Goal: Task Accomplishment & Management: Complete application form

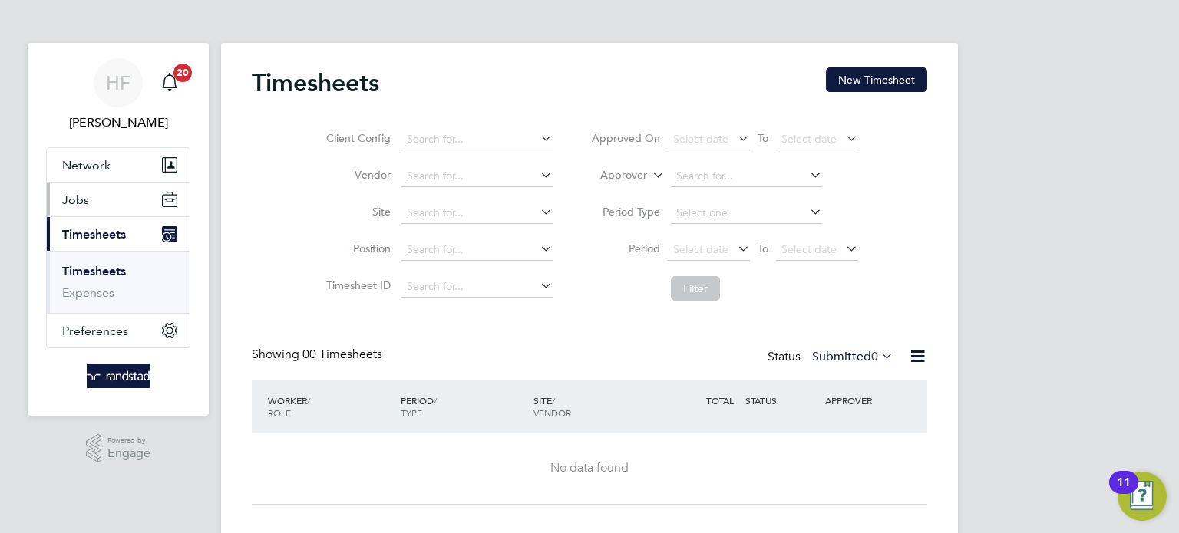
click at [82, 203] on span "Jobs" at bounding box center [75, 200] width 27 height 15
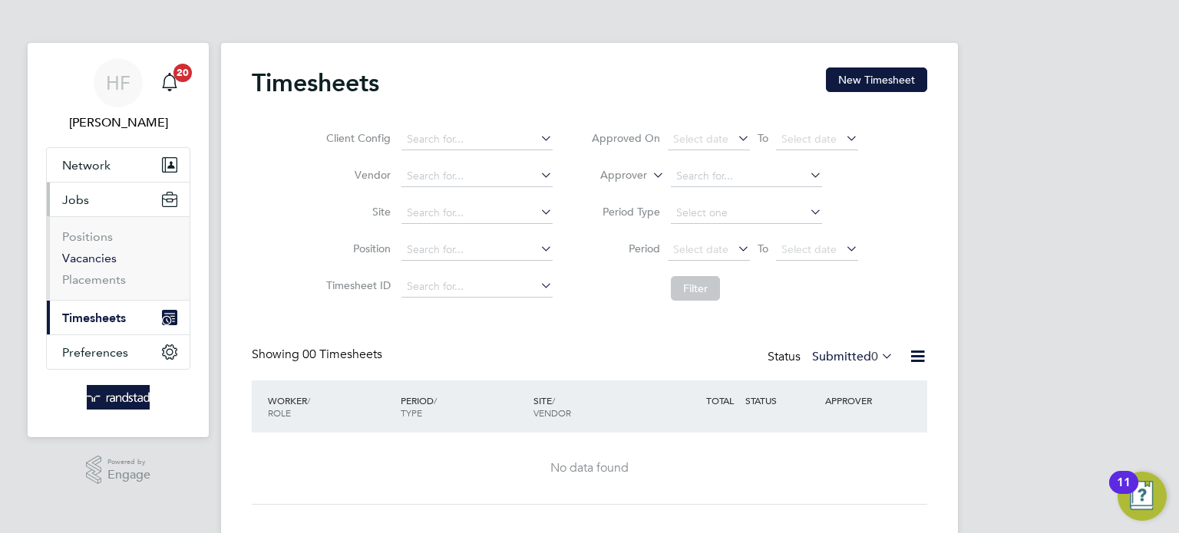
click at [114, 257] on link "Vacancies" at bounding box center [89, 258] width 55 height 15
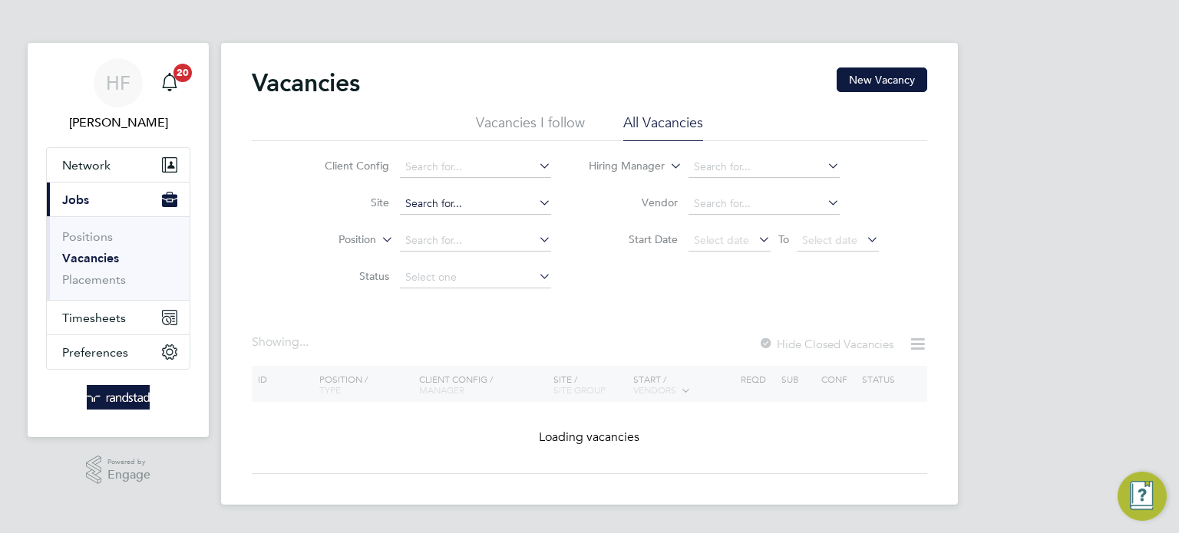
click at [461, 210] on input at bounding box center [475, 203] width 151 height 21
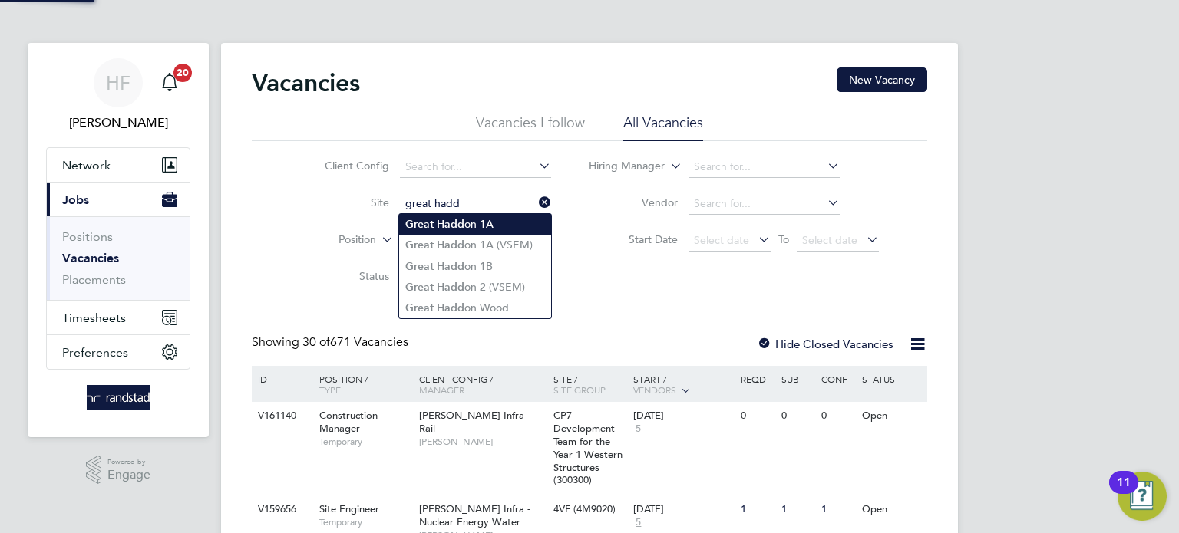
click at [458, 223] on b "Hadd" at bounding box center [451, 224] width 28 height 13
type input "Great Haddon 1A"
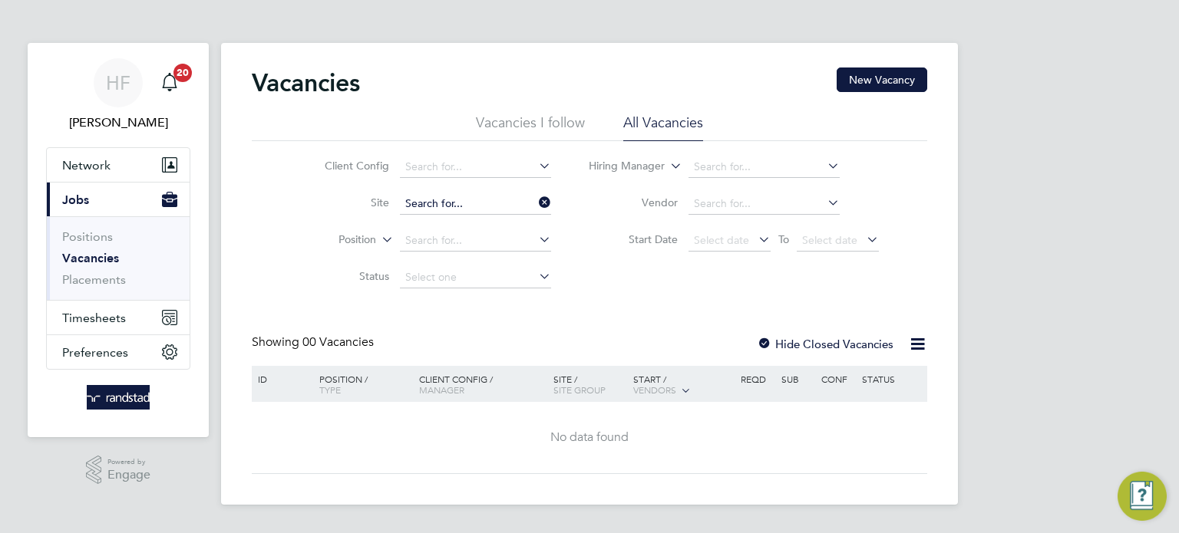
click at [480, 200] on input at bounding box center [475, 203] width 151 height 21
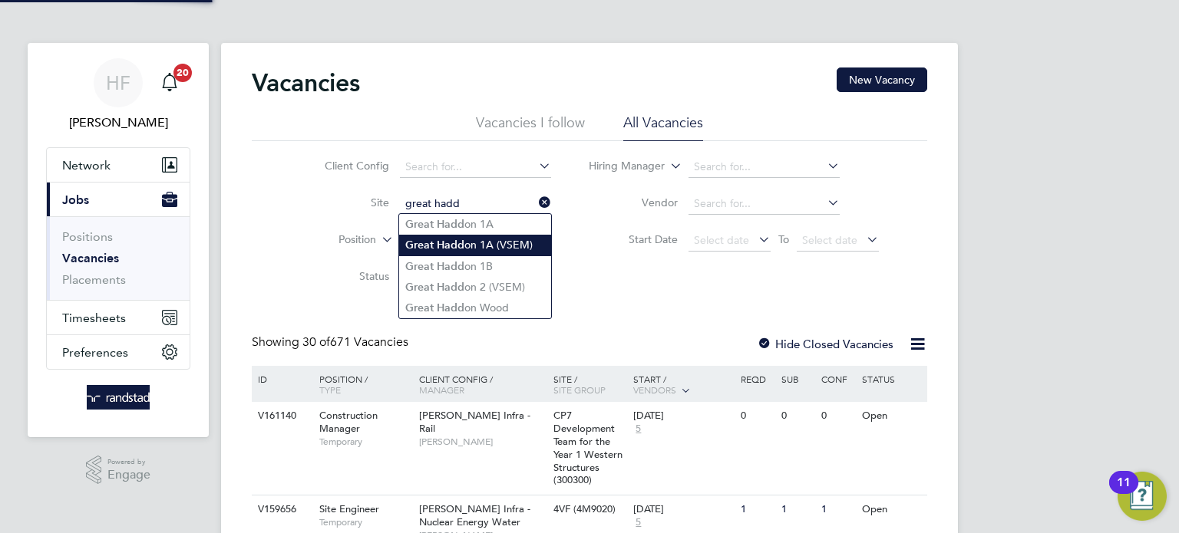
click at [480, 249] on li "Great Hadd on 1A (VSEM)" at bounding box center [475, 245] width 152 height 21
type input "Great Haddon 1A (VSEM)"
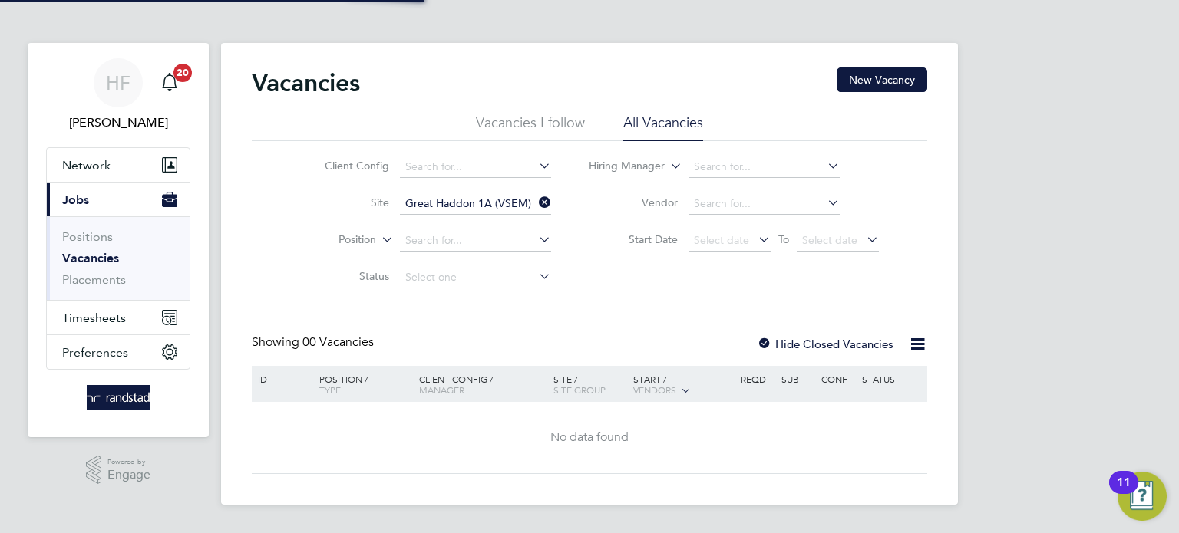
click at [800, 338] on label "Hide Closed Vacancies" at bounding box center [825, 344] width 137 height 15
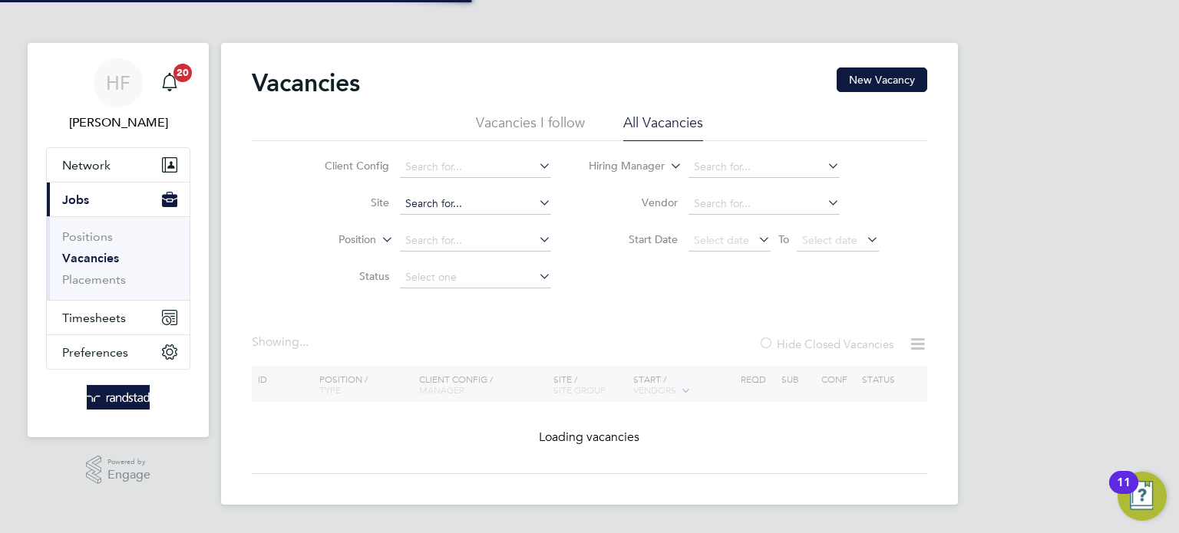
click at [468, 200] on input at bounding box center [475, 203] width 151 height 21
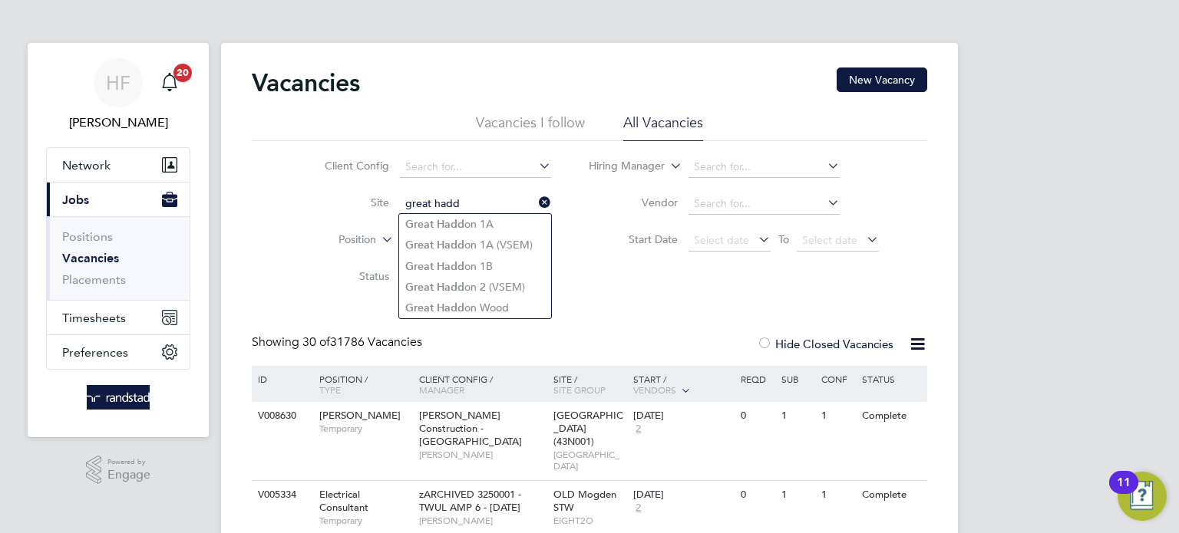
drag, startPoint x: 520, startPoint y: 266, endPoint x: 655, endPoint y: 281, distance: 136.0
click at [520, 264] on li "Great Hadd on 1B" at bounding box center [475, 266] width 152 height 21
type input "Great Haddon 1B"
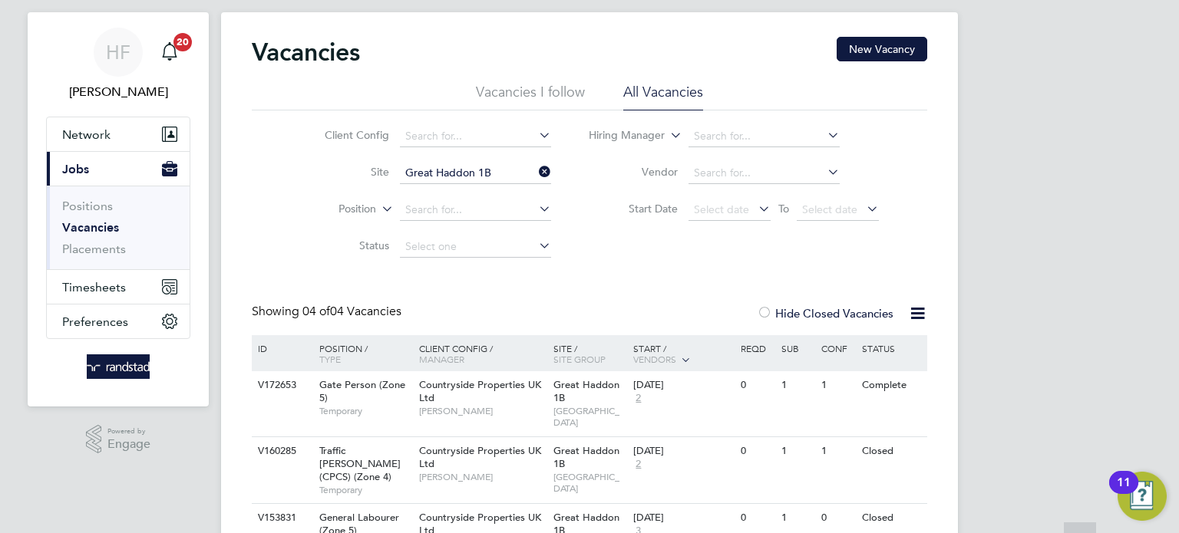
scroll to position [27, 0]
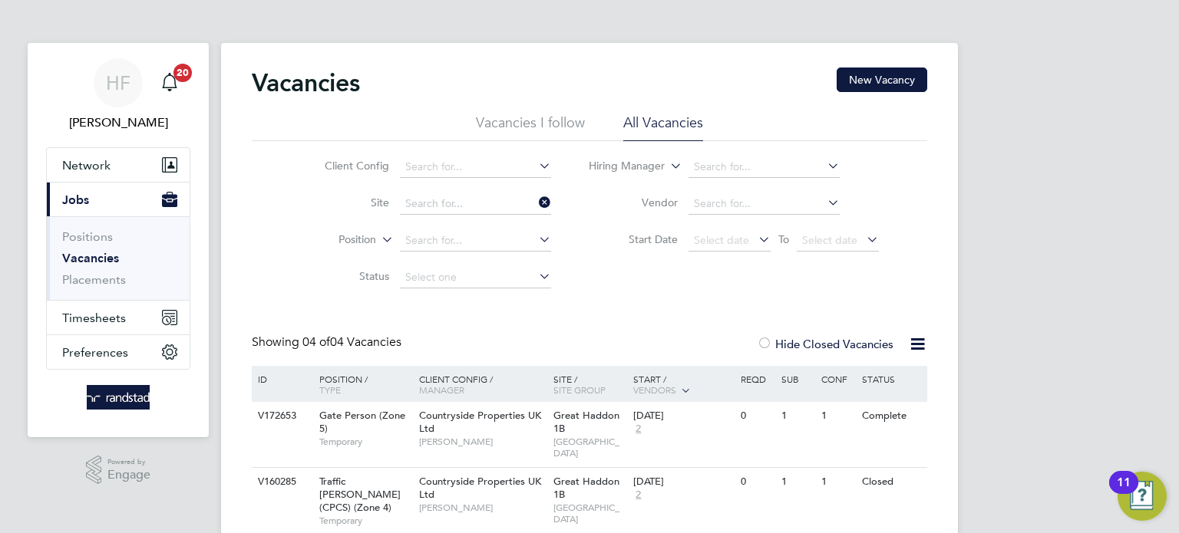
drag, startPoint x: 484, startPoint y: 177, endPoint x: 499, endPoint y: 184, distance: 17.2
click at [486, 178] on ul "Client Config Site Position Status" at bounding box center [426, 222] width 289 height 147
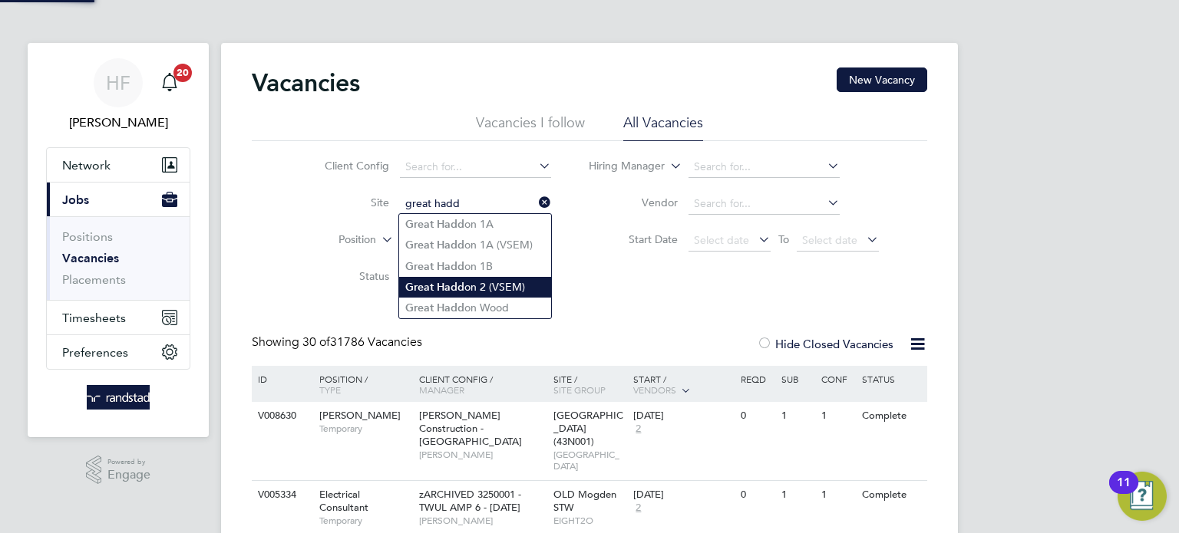
click at [462, 281] on b "Hadd" at bounding box center [451, 287] width 28 height 13
type input "Great Haddon 2 (VSEM)"
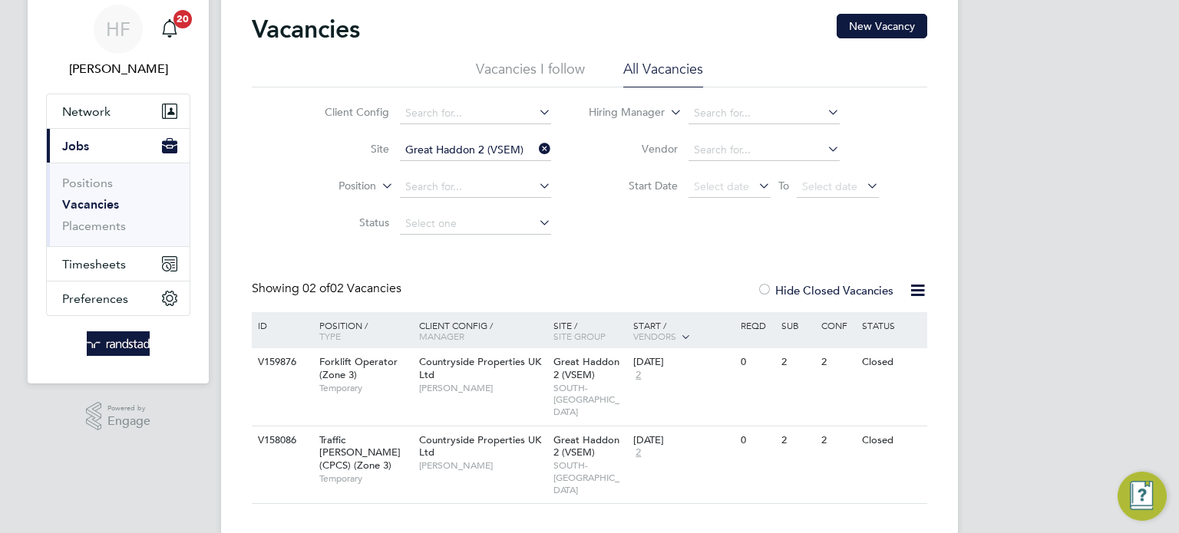
scroll to position [55, 0]
click at [96, 256] on span "Timesheets" at bounding box center [94, 263] width 64 height 15
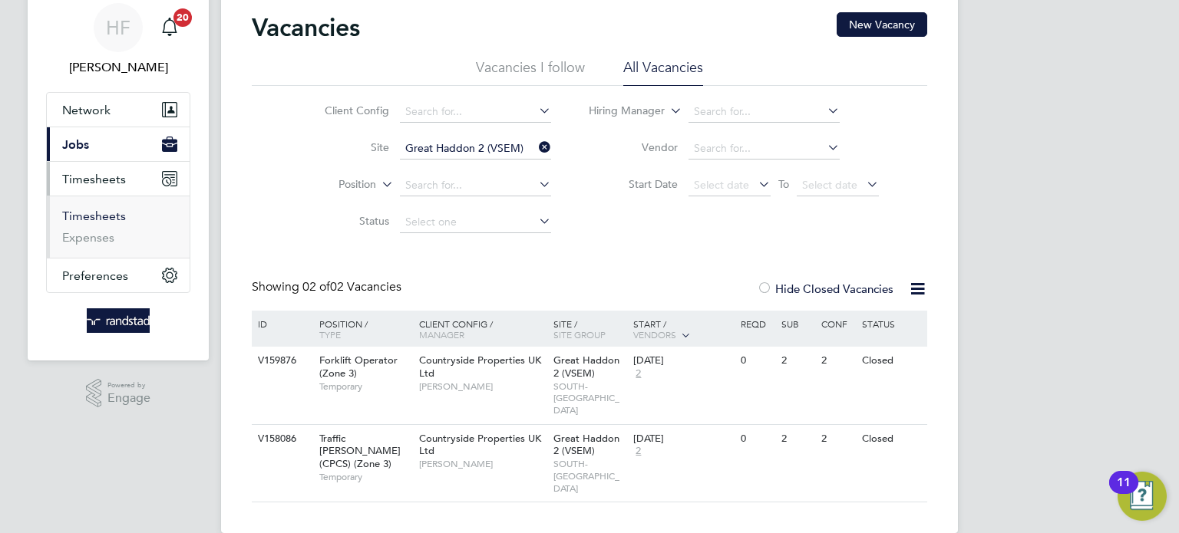
click at [95, 222] on li "Timesheets" at bounding box center [119, 219] width 115 height 21
click at [95, 217] on link "Timesheets" at bounding box center [94, 216] width 64 height 15
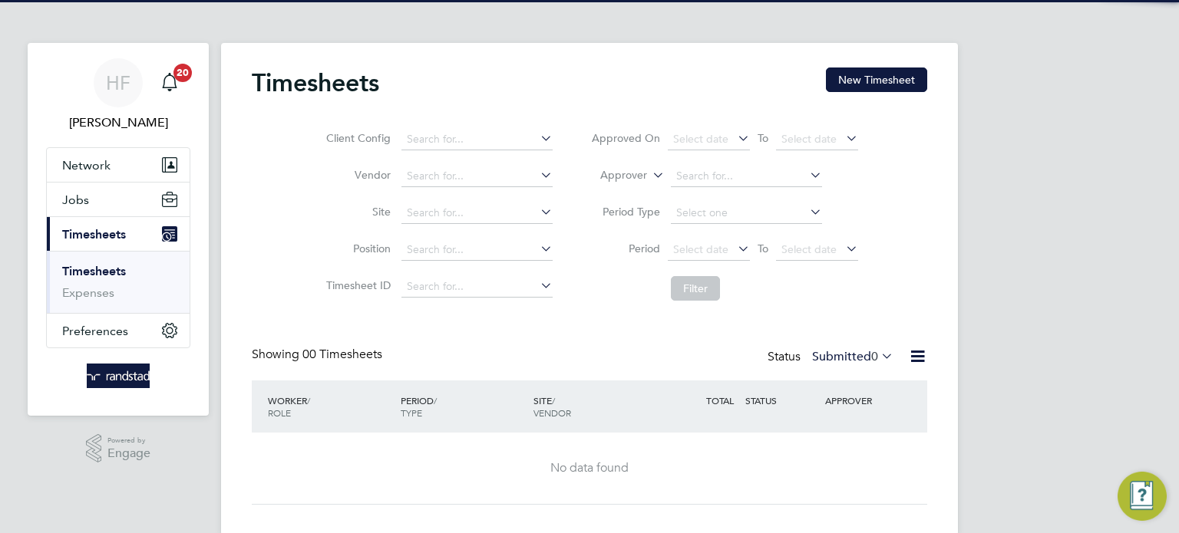
drag, startPoint x: 910, startPoint y: 77, endPoint x: 870, endPoint y: 108, distance: 50.8
click at [912, 77] on button "New Timesheet" at bounding box center [876, 80] width 101 height 25
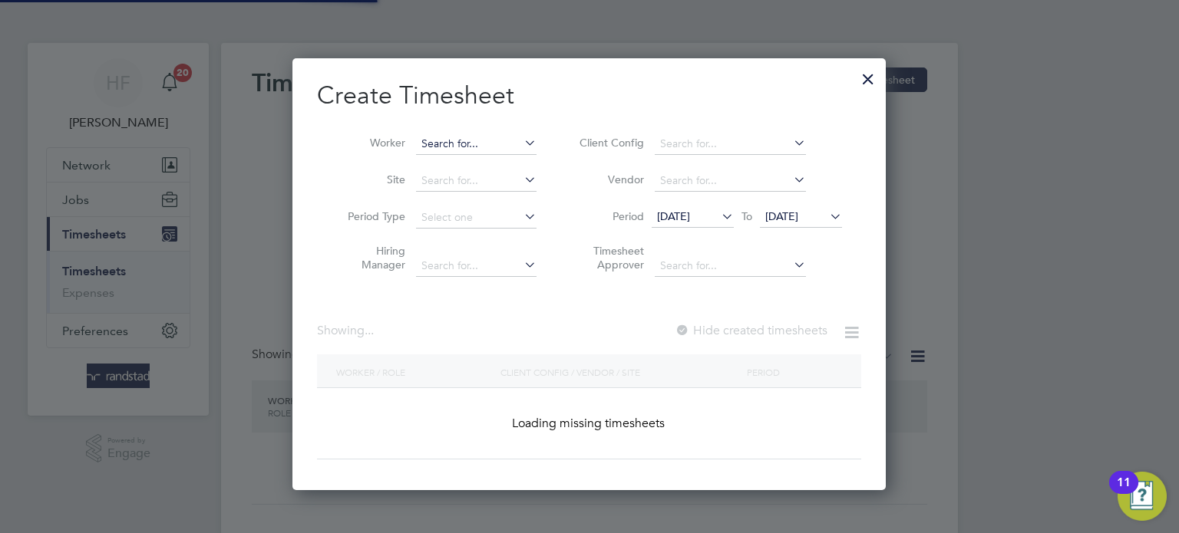
scroll to position [432, 594]
click at [486, 144] on input at bounding box center [476, 144] width 121 height 21
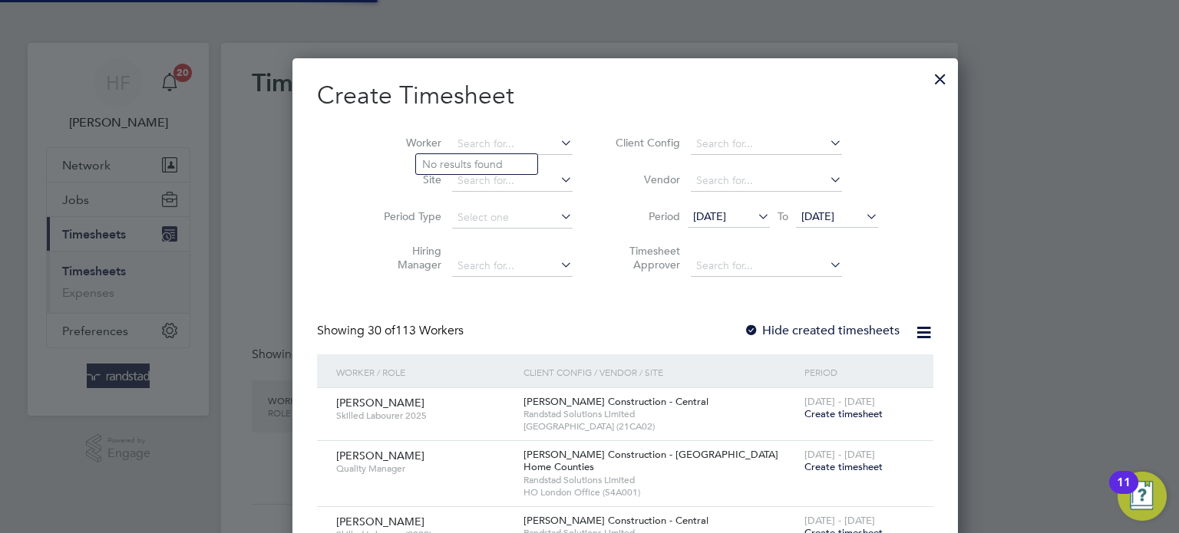
scroll to position [2971, 594]
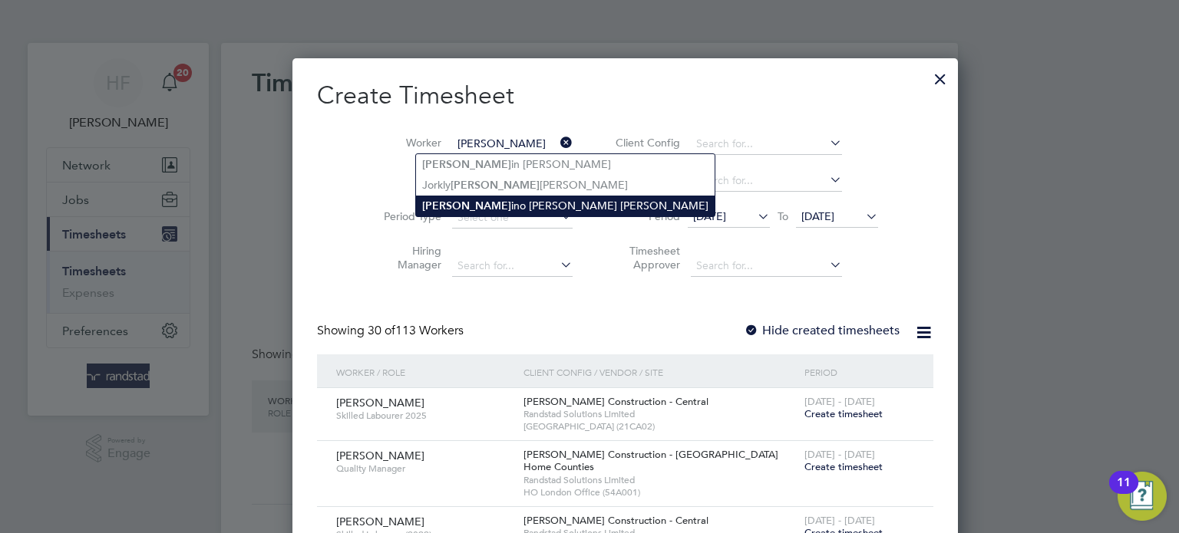
drag, startPoint x: 480, startPoint y: 204, endPoint x: 489, endPoint y: 204, distance: 9.2
click at [481, 204] on li "[PERSON_NAME] ino [PERSON_NAME] [PERSON_NAME]" at bounding box center [565, 206] width 299 height 21
type input "[PERSON_NAME] [PERSON_NAME]"
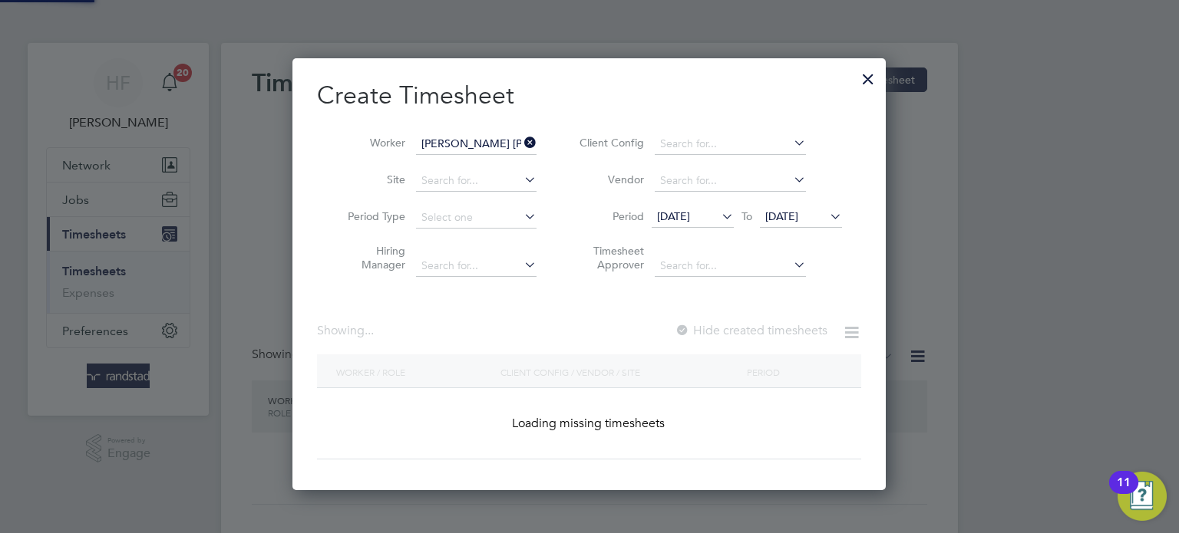
scroll to position [432, 594]
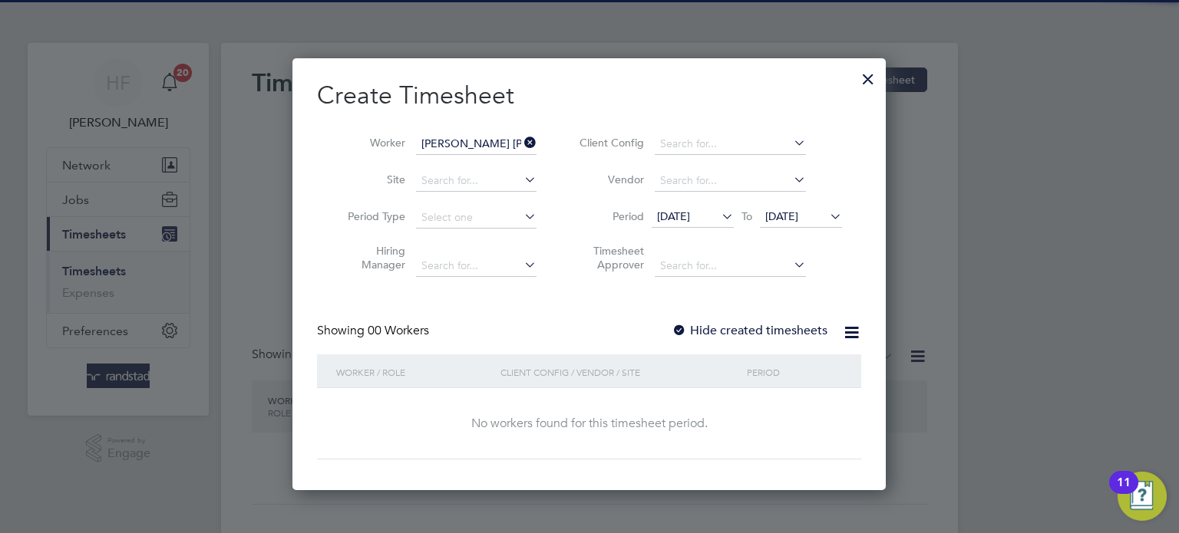
click at [798, 214] on span "[DATE]" at bounding box center [781, 217] width 33 height 14
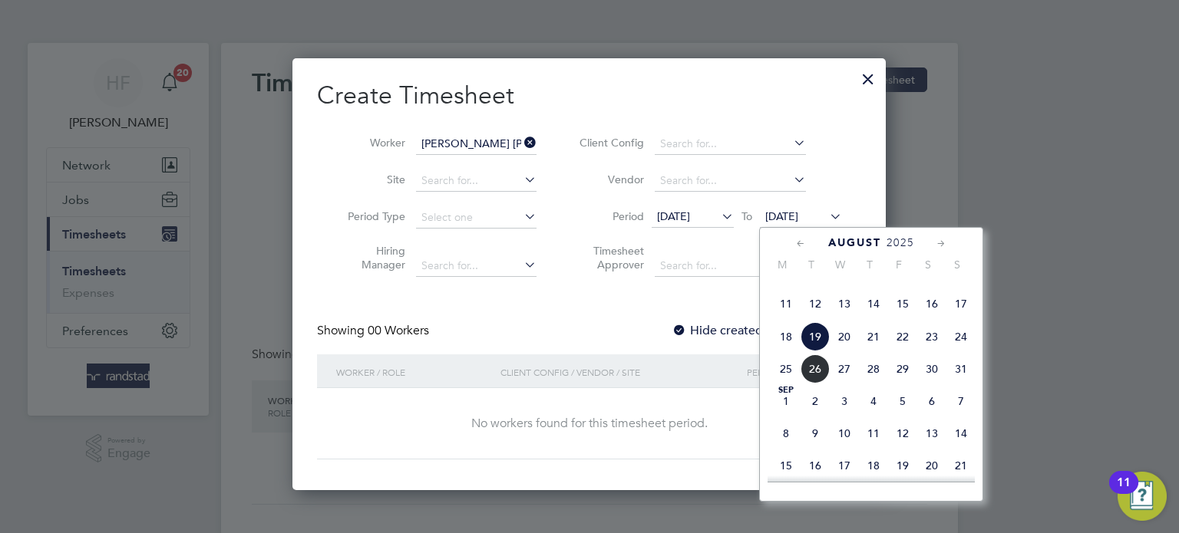
click at [963, 384] on span "31" at bounding box center [960, 369] width 29 height 29
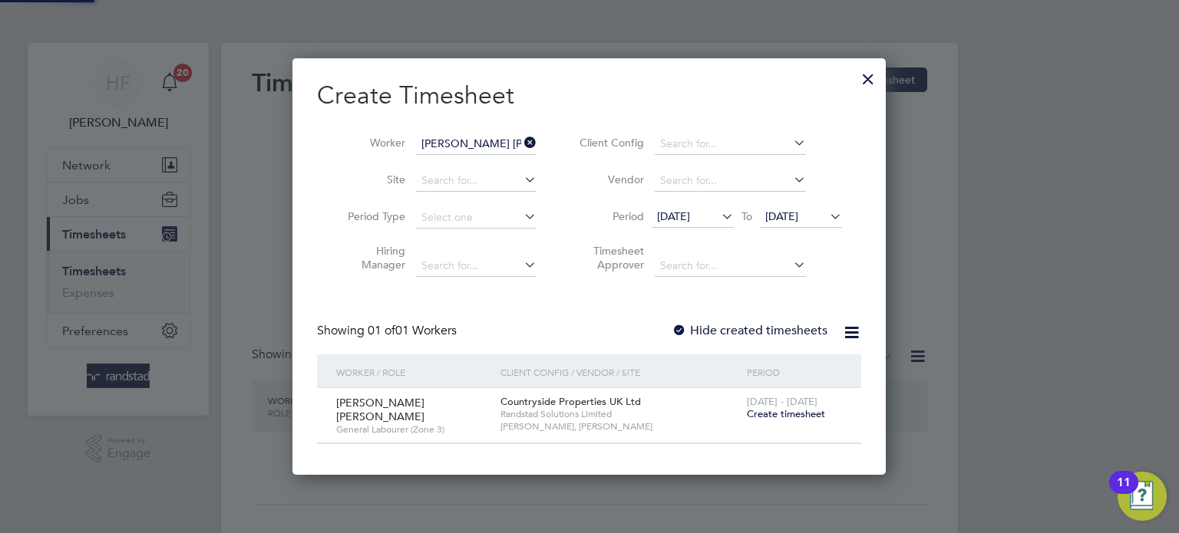
scroll to position [413, 594]
click at [773, 329] on label "Hide created timesheets" at bounding box center [750, 330] width 156 height 15
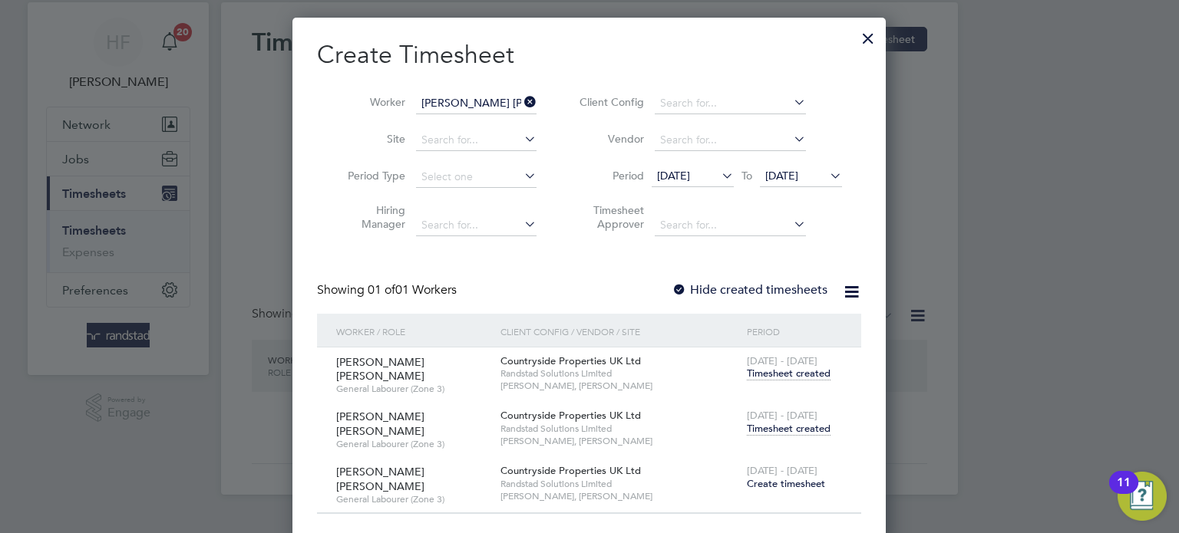
scroll to position [42, 0]
click at [786, 428] on span "Timesheet created" at bounding box center [789, 428] width 84 height 14
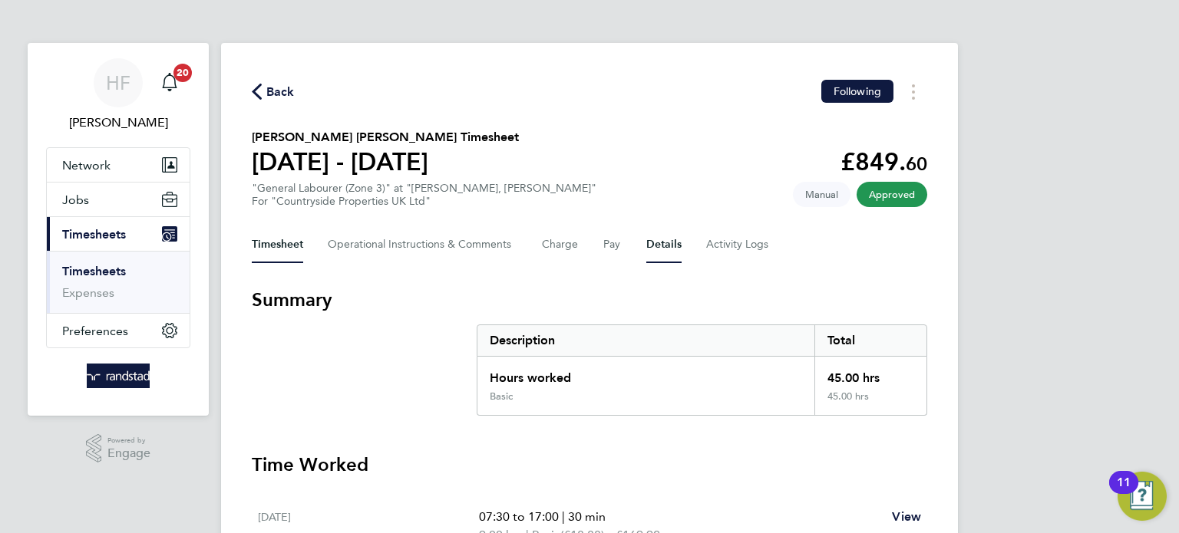
click at [672, 249] on button "Details" at bounding box center [663, 244] width 35 height 37
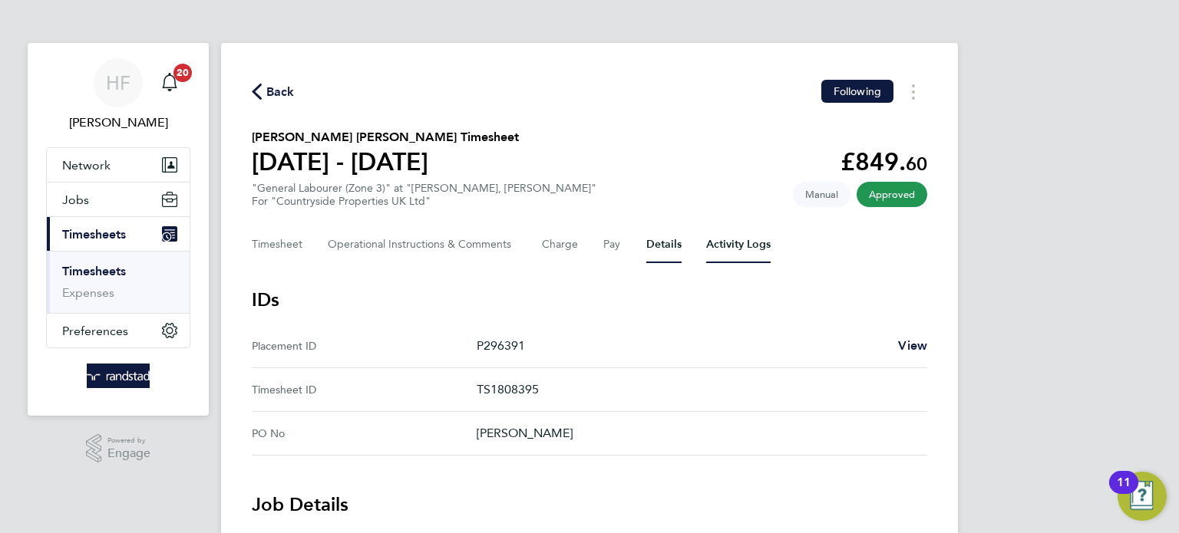
click at [733, 244] on Logs-tab "Activity Logs" at bounding box center [738, 244] width 64 height 37
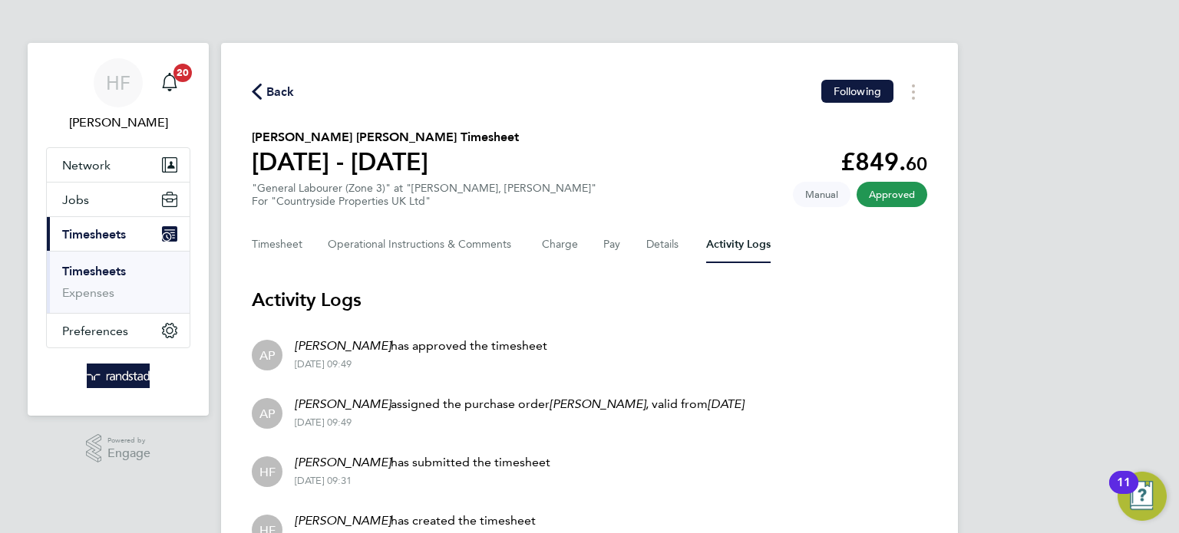
click at [81, 271] on link "Timesheets" at bounding box center [94, 271] width 64 height 15
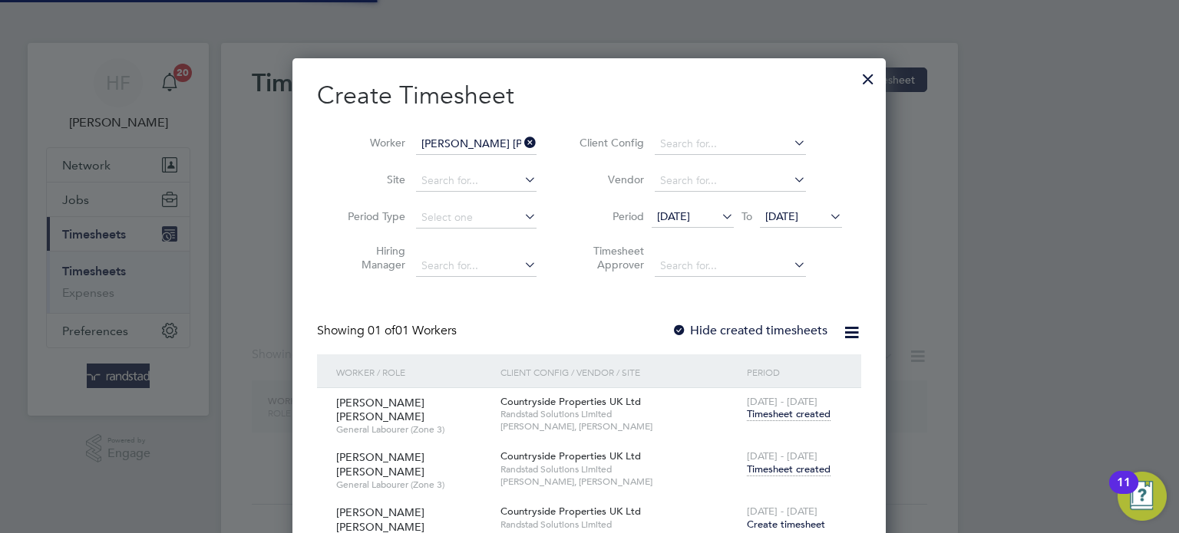
scroll to position [518, 594]
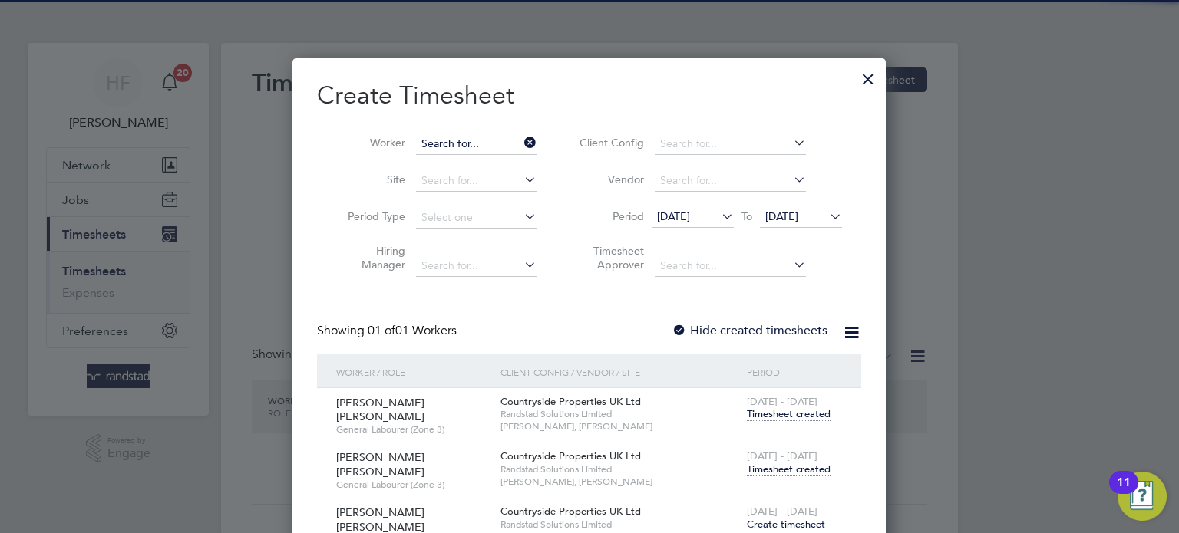
drag, startPoint x: 448, startPoint y: 134, endPoint x: 458, endPoint y: 145, distance: 15.8
click at [450, 136] on input at bounding box center [476, 144] width 121 height 21
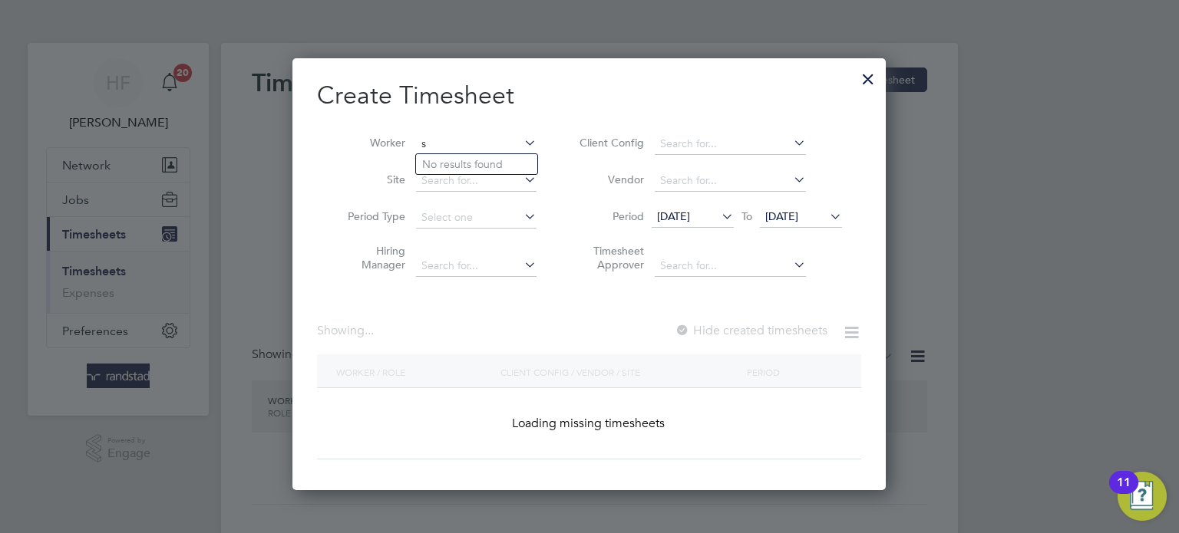
scroll to position [3926, 605]
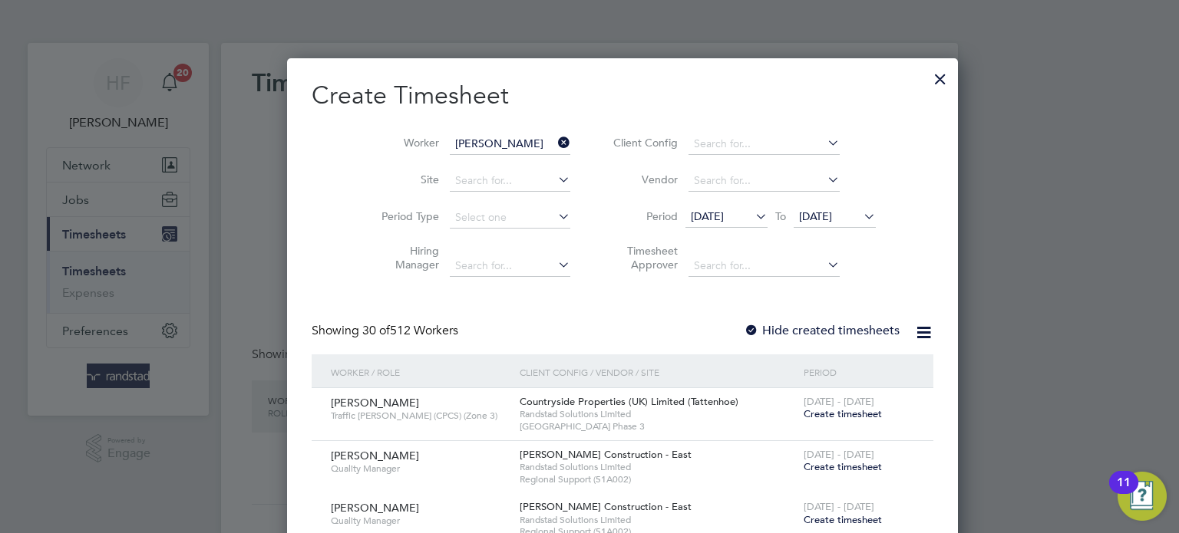
click at [453, 165] on b "[PERSON_NAME]" at bounding box center [466, 164] width 89 height 13
type input "[PERSON_NAME]"
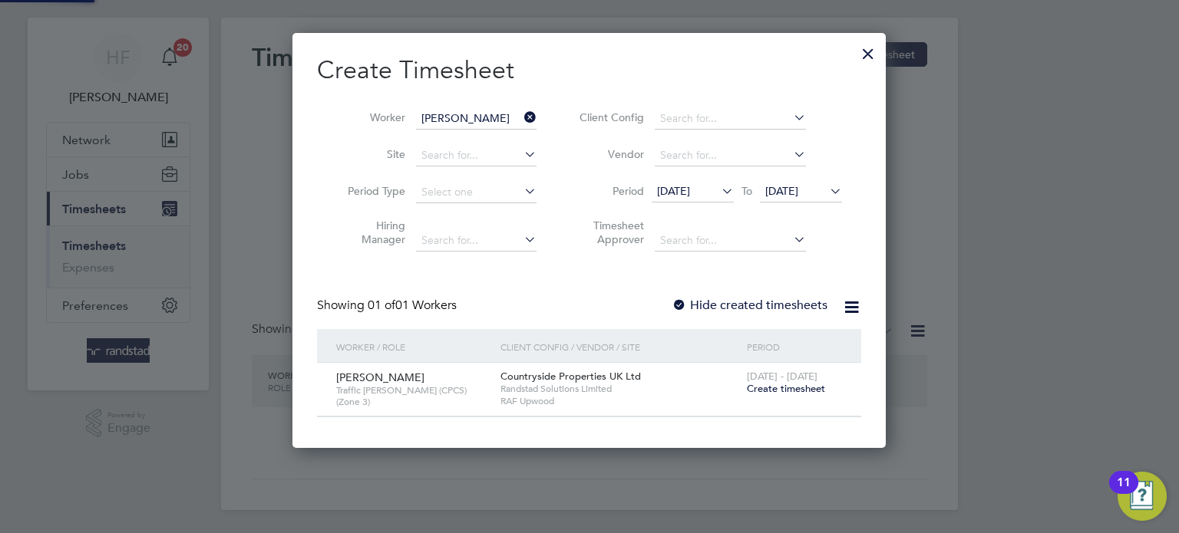
scroll to position [26, 0]
click at [779, 302] on label "Hide created timesheets" at bounding box center [750, 304] width 156 height 15
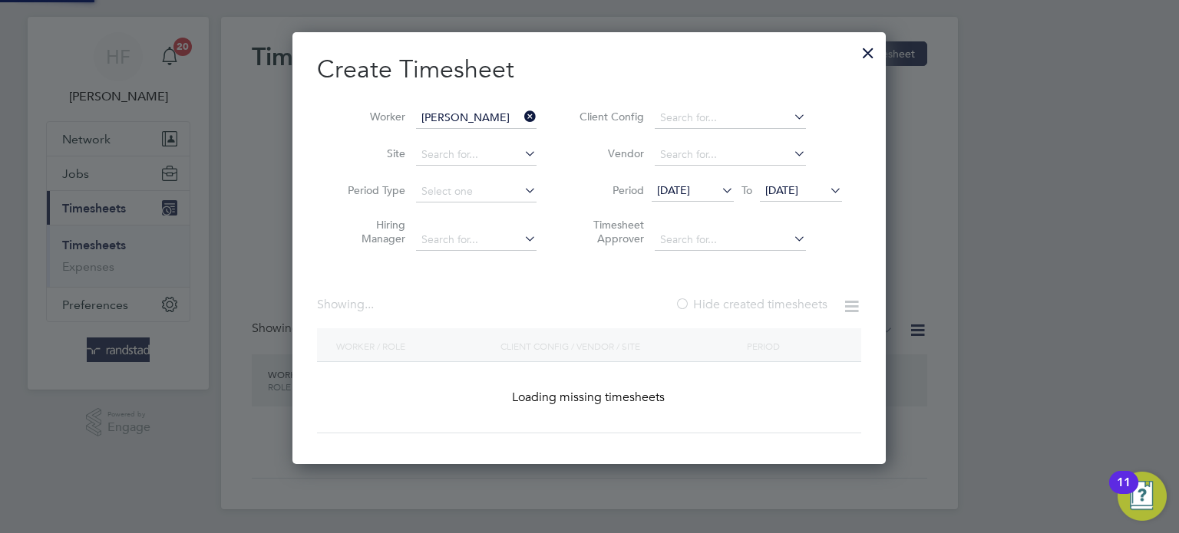
scroll to position [413, 594]
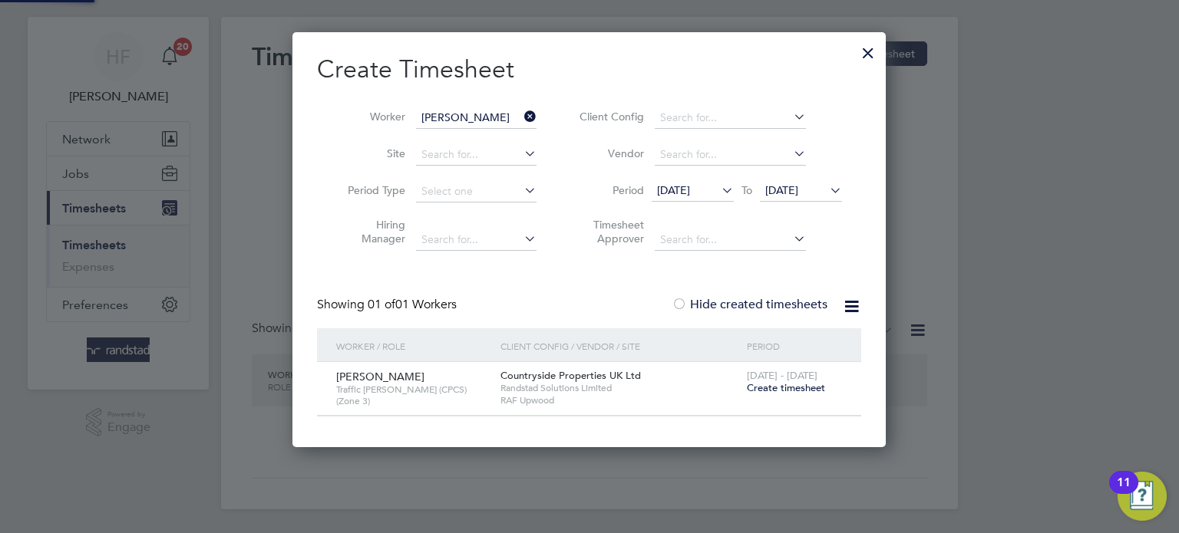
click at [779, 302] on label "Hide created timesheets" at bounding box center [750, 304] width 156 height 15
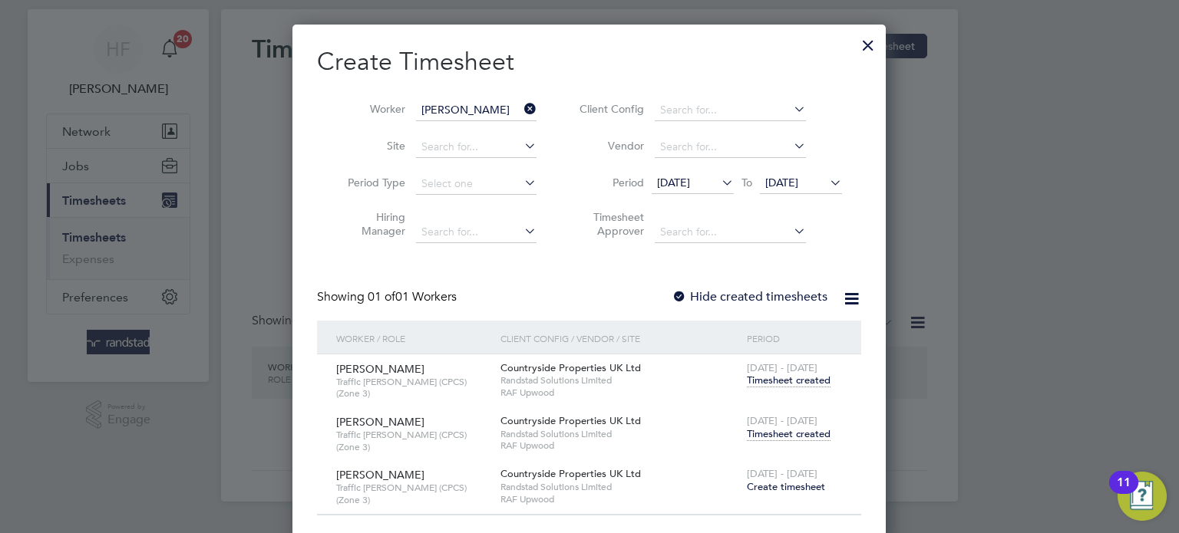
scroll to position [42, 0]
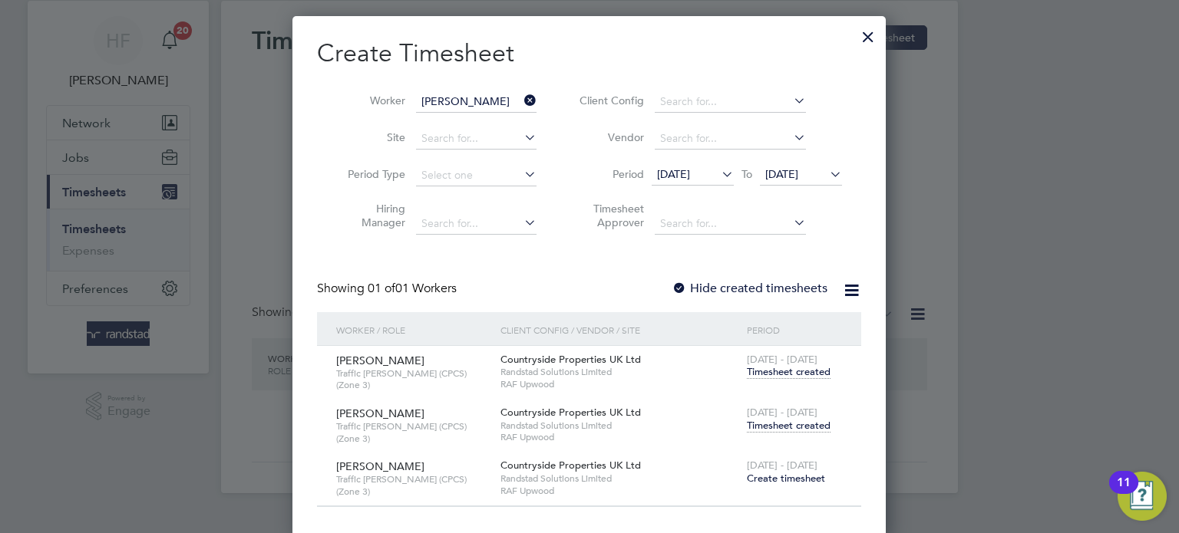
click at [806, 424] on span "Timesheet created" at bounding box center [789, 426] width 84 height 14
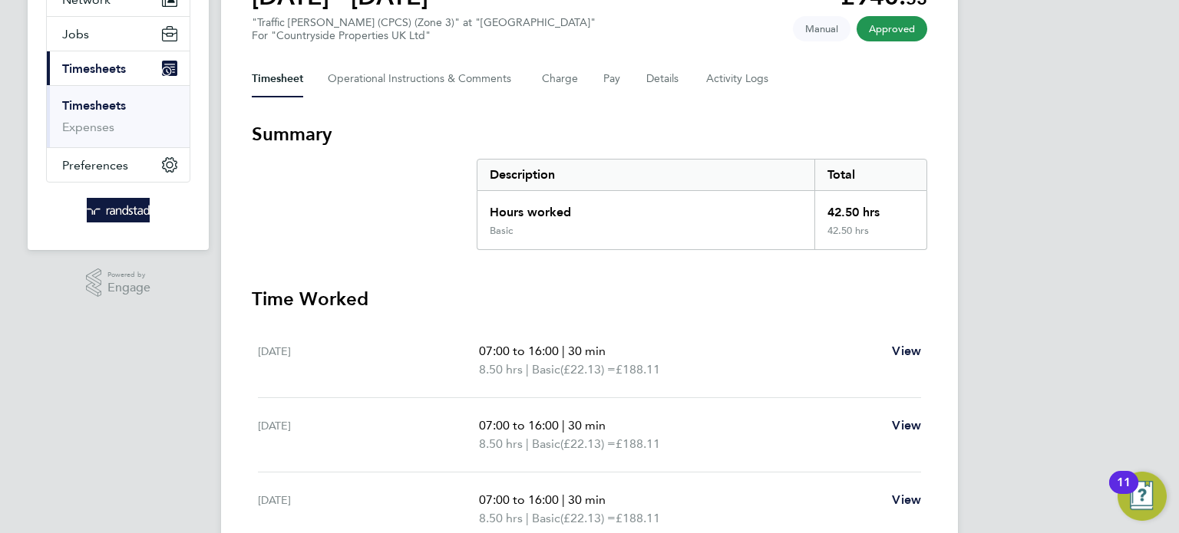
scroll to position [21, 0]
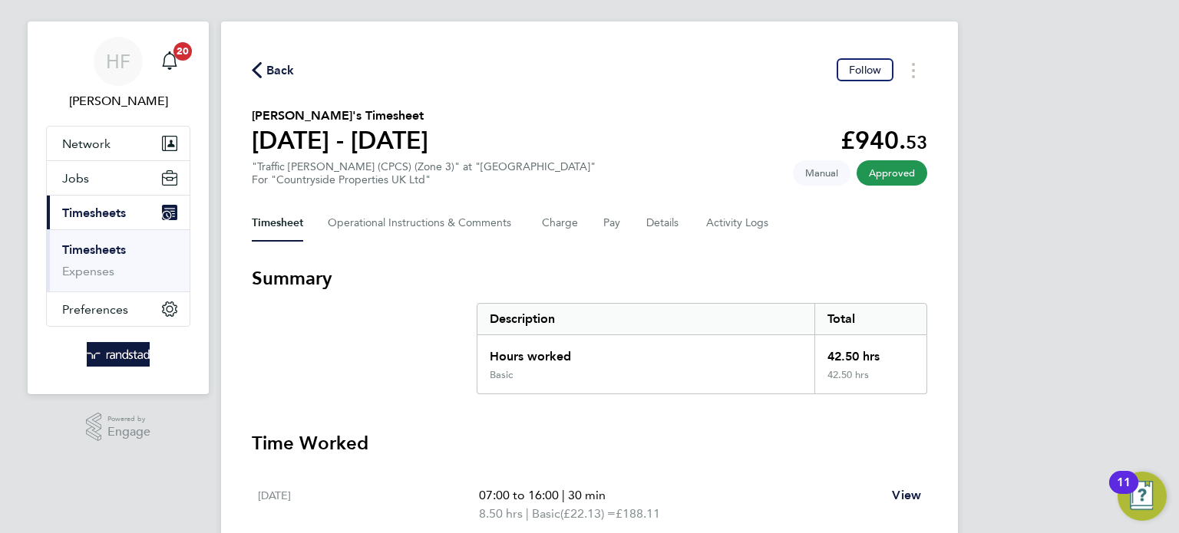
click at [86, 256] on li "Timesheets" at bounding box center [119, 253] width 115 height 21
click at [108, 256] on link "Timesheets" at bounding box center [94, 250] width 64 height 15
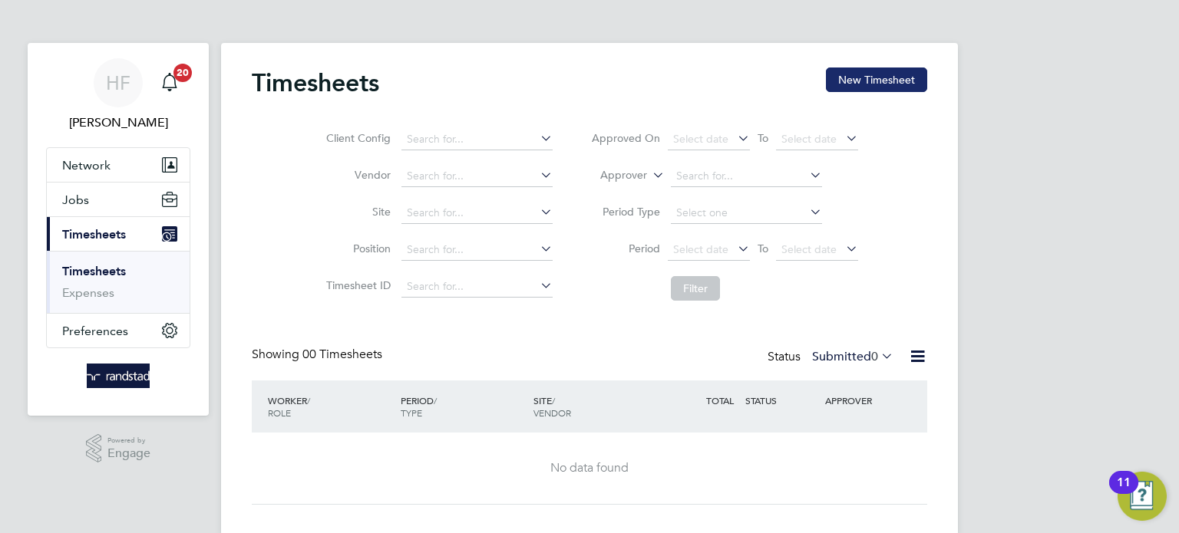
drag, startPoint x: 873, startPoint y: 82, endPoint x: 857, endPoint y: 90, distance: 17.2
click at [873, 82] on button "New Timesheet" at bounding box center [876, 80] width 101 height 25
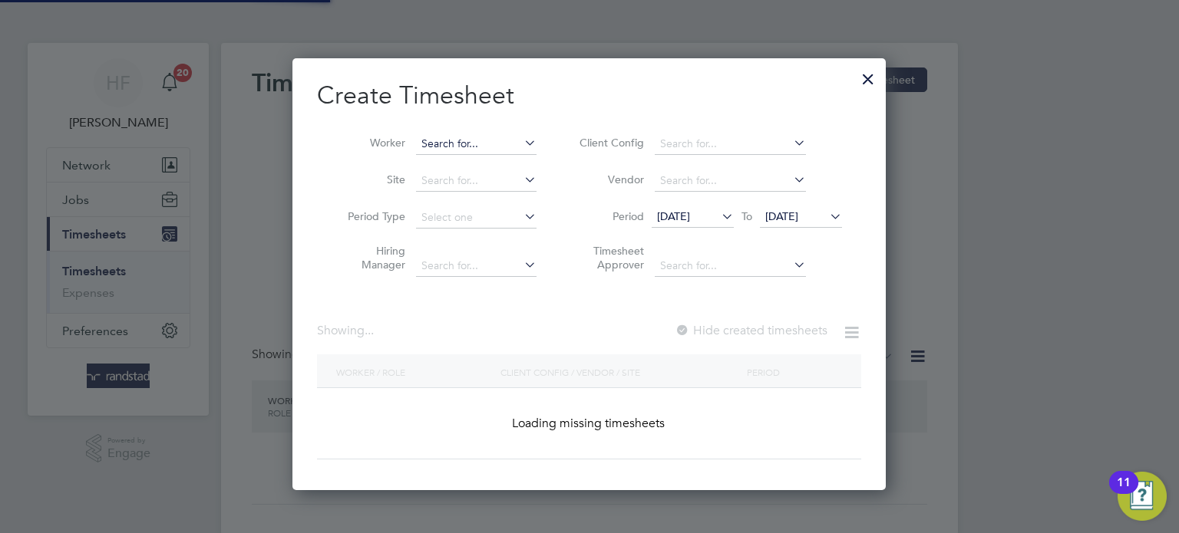
scroll to position [432, 594]
click at [418, 149] on input at bounding box center [476, 144] width 121 height 21
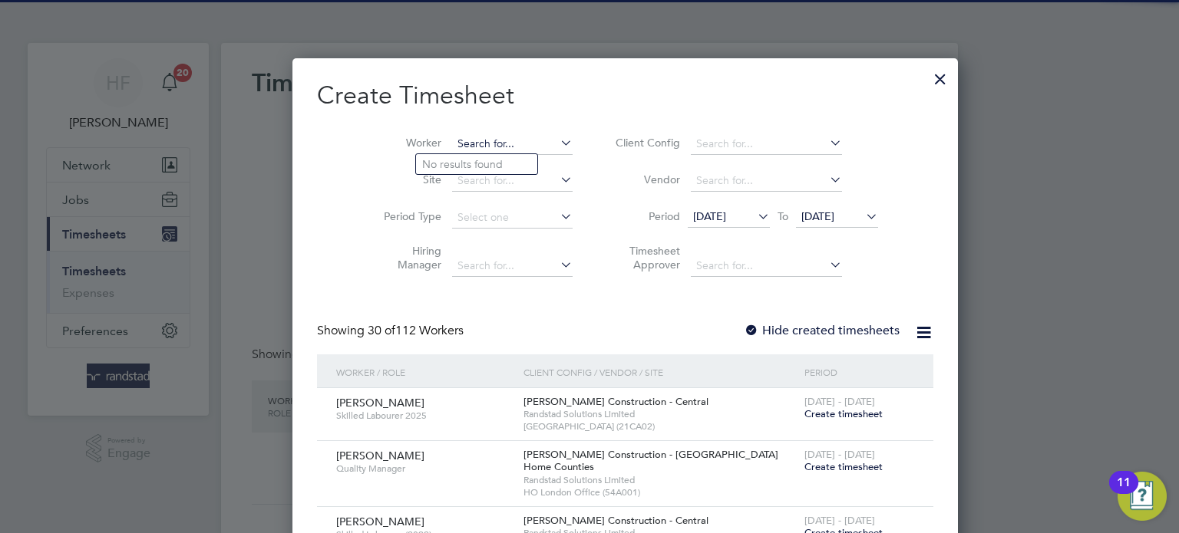
scroll to position [2971, 594]
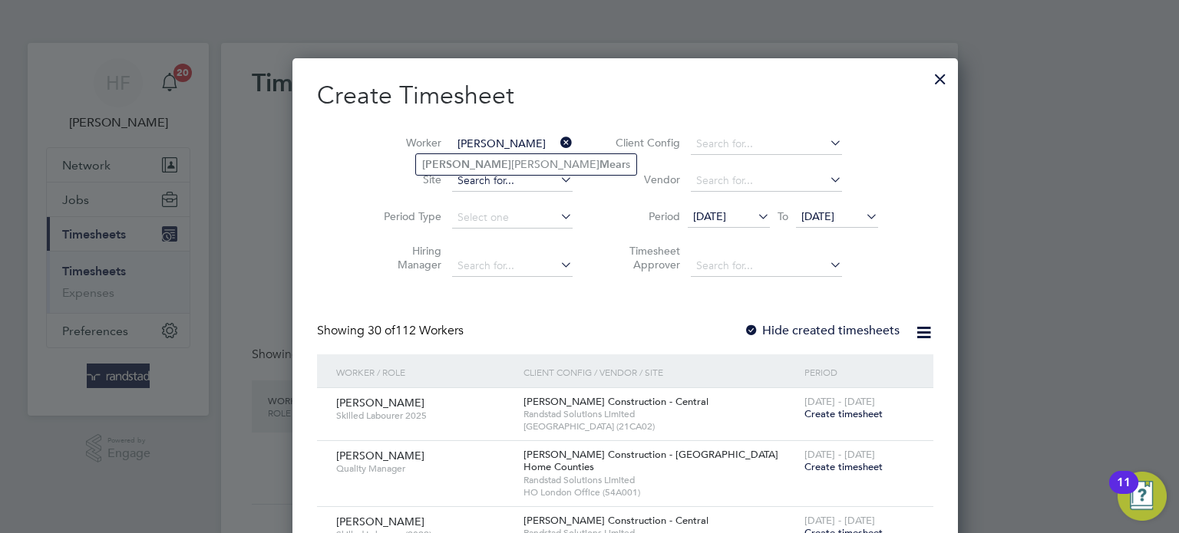
type input "tim mear"
drag, startPoint x: 474, startPoint y: 179, endPoint x: 473, endPoint y: 169, distance: 10.1
click at [476, 178] on input at bounding box center [512, 180] width 121 height 21
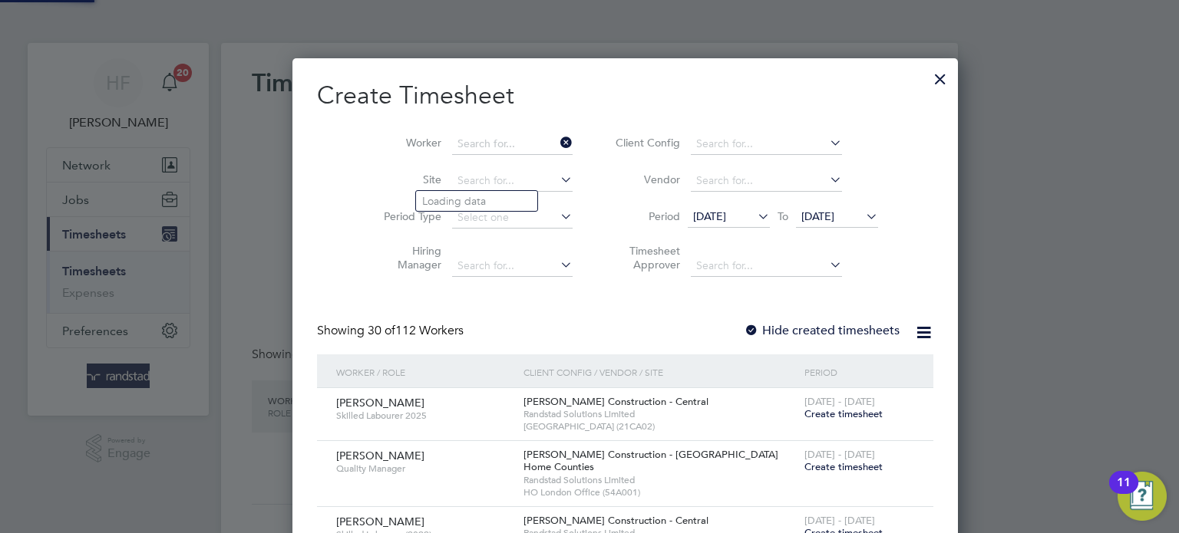
scroll to position [432, 594]
click at [470, 160] on li "Worker" at bounding box center [472, 144] width 239 height 37
click at [456, 143] on input at bounding box center [512, 144] width 121 height 21
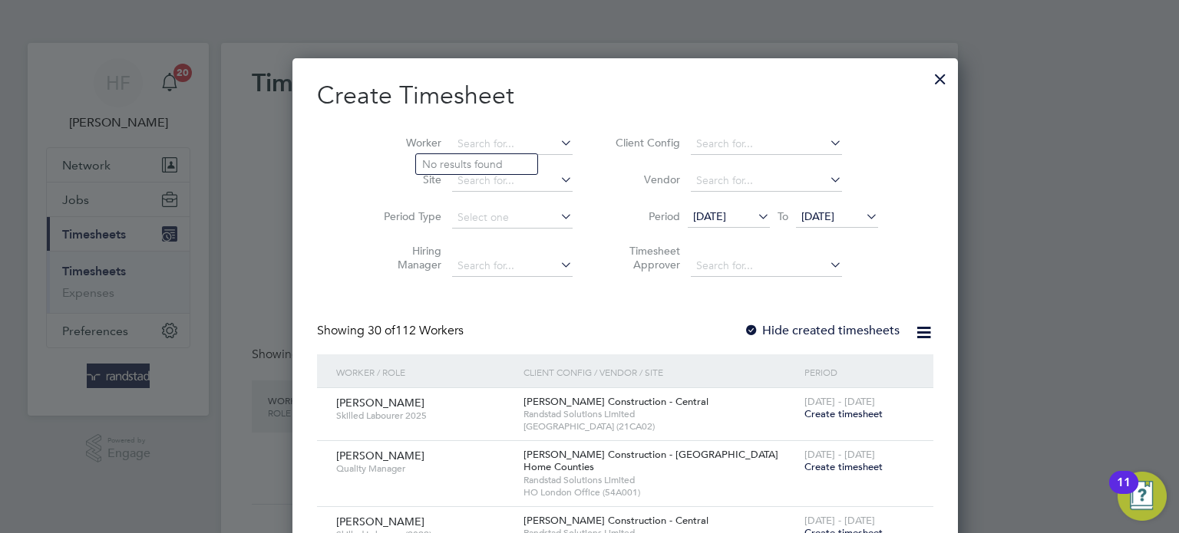
type input "j"
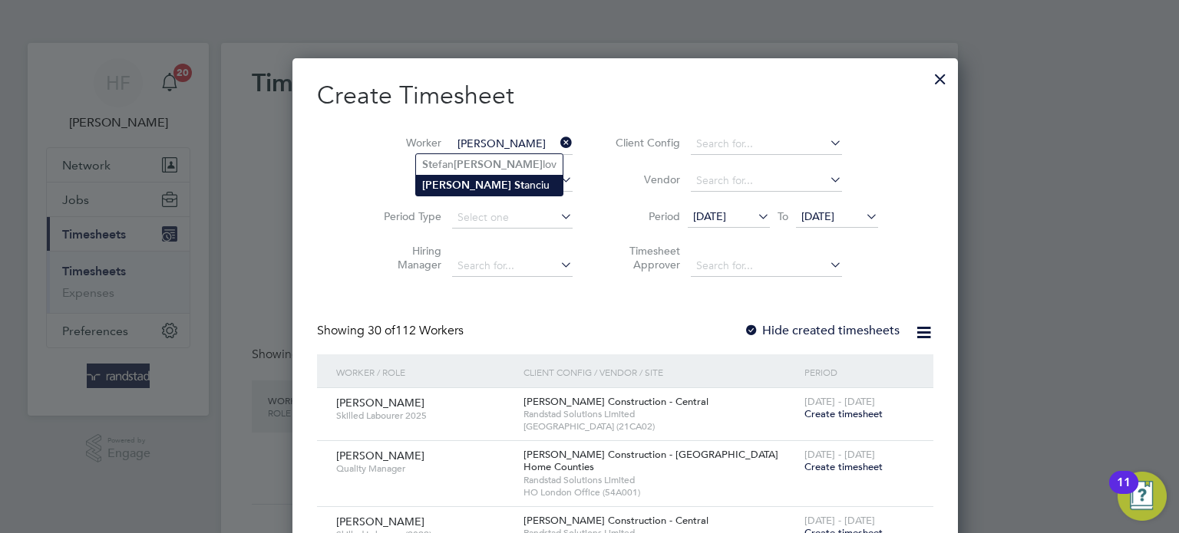
click at [476, 181] on li "Mihai St anciu" at bounding box center [489, 185] width 147 height 21
type input "Mihai Stanciu"
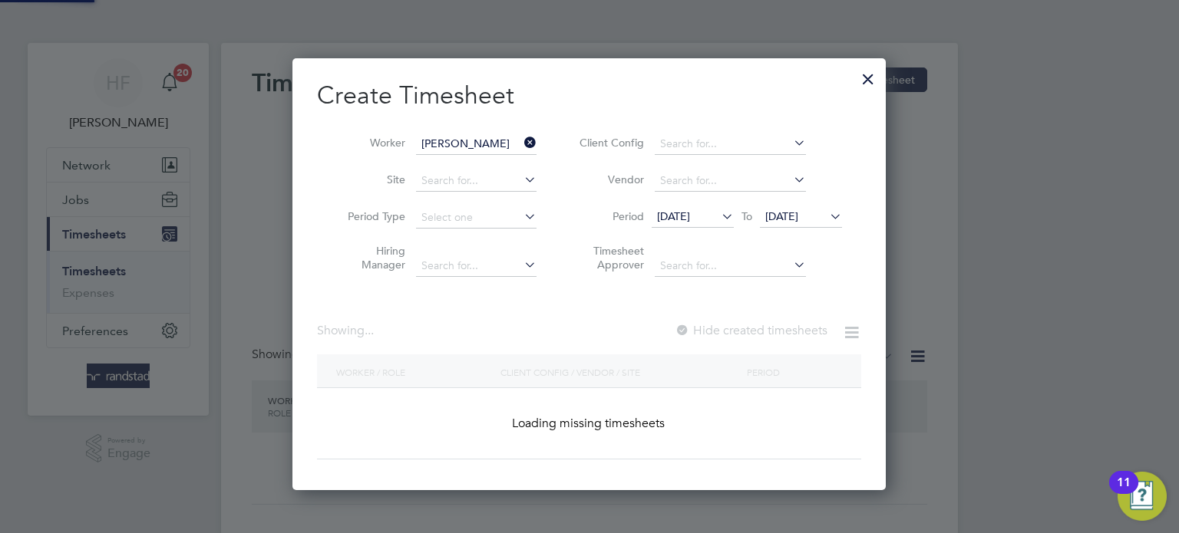
scroll to position [432, 594]
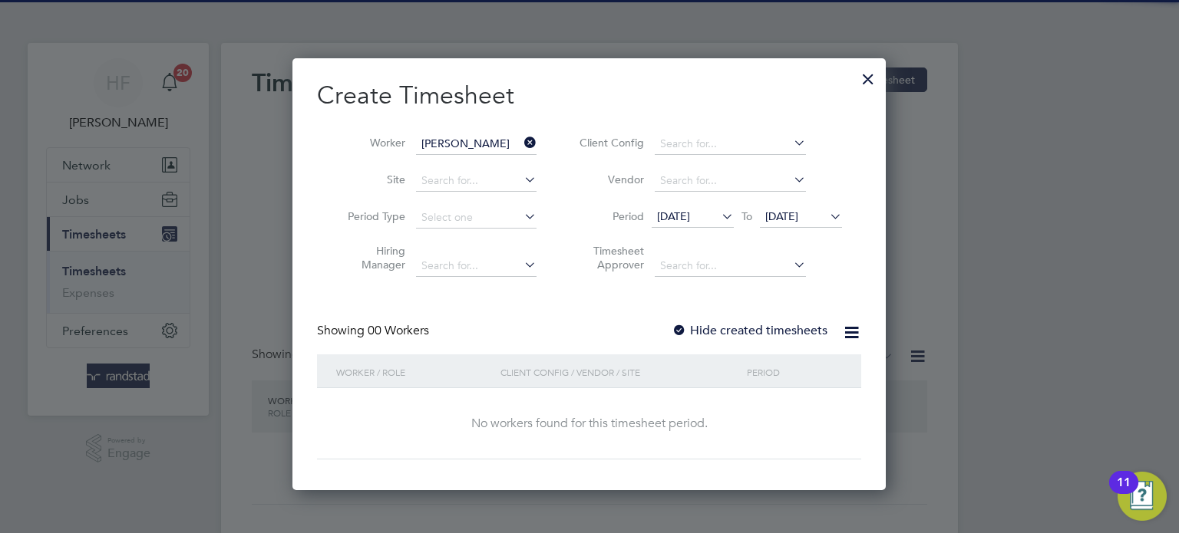
click at [798, 216] on span "[DATE]" at bounding box center [781, 217] width 33 height 14
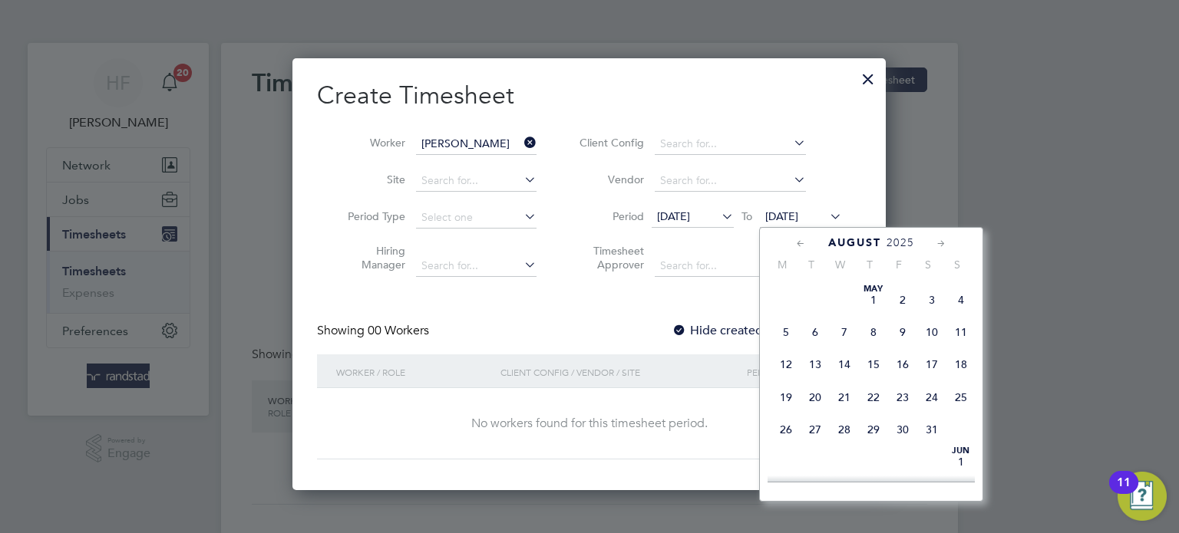
scroll to position [579, 0]
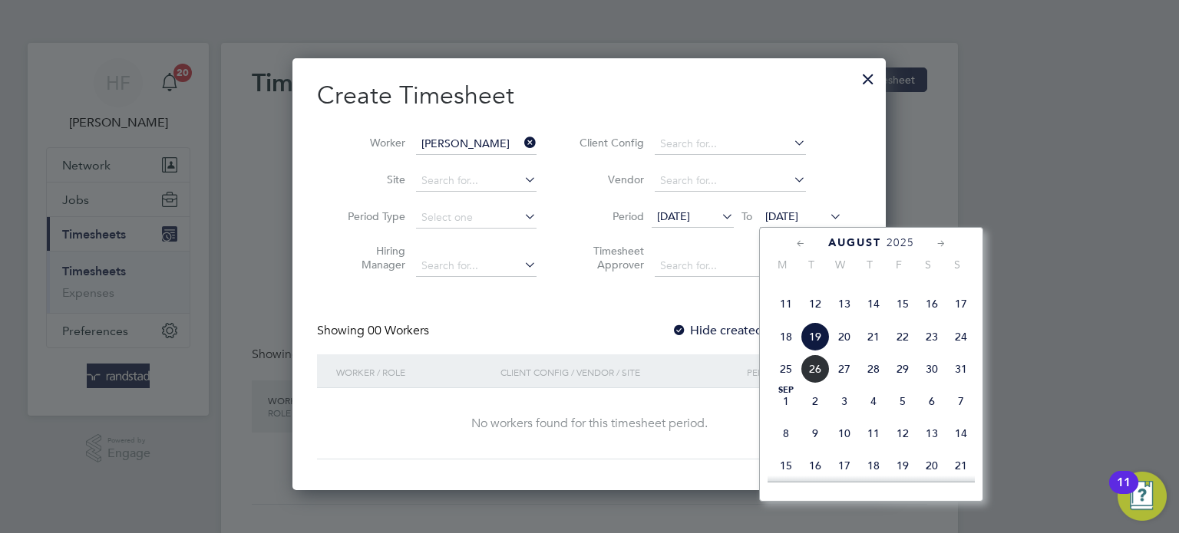
drag, startPoint x: 962, startPoint y: 365, endPoint x: 914, endPoint y: 360, distance: 47.9
click at [961, 352] on span "24" at bounding box center [960, 336] width 29 height 29
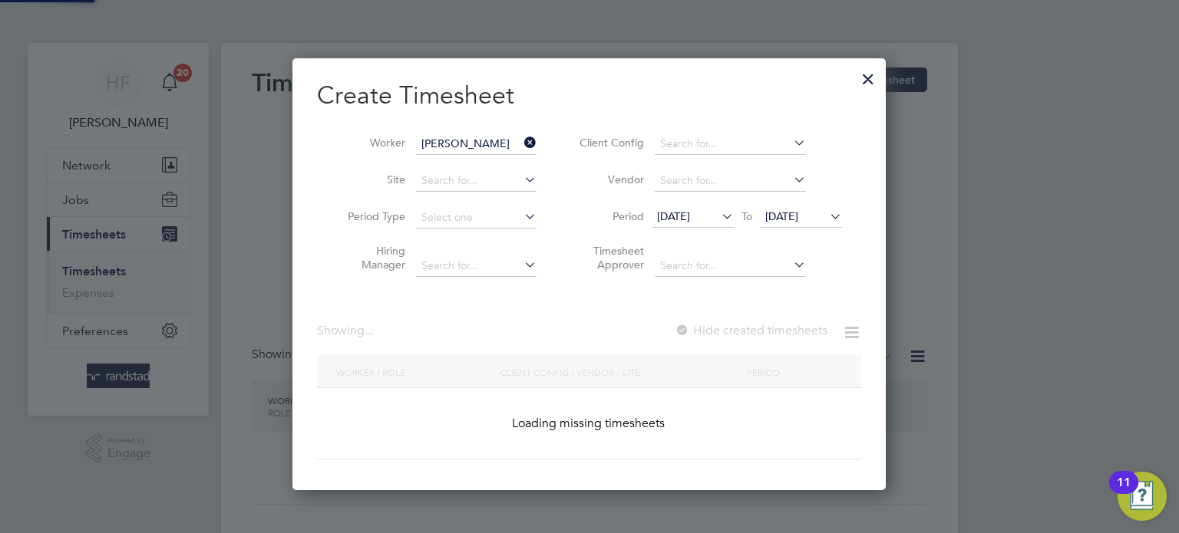
scroll to position [432, 594]
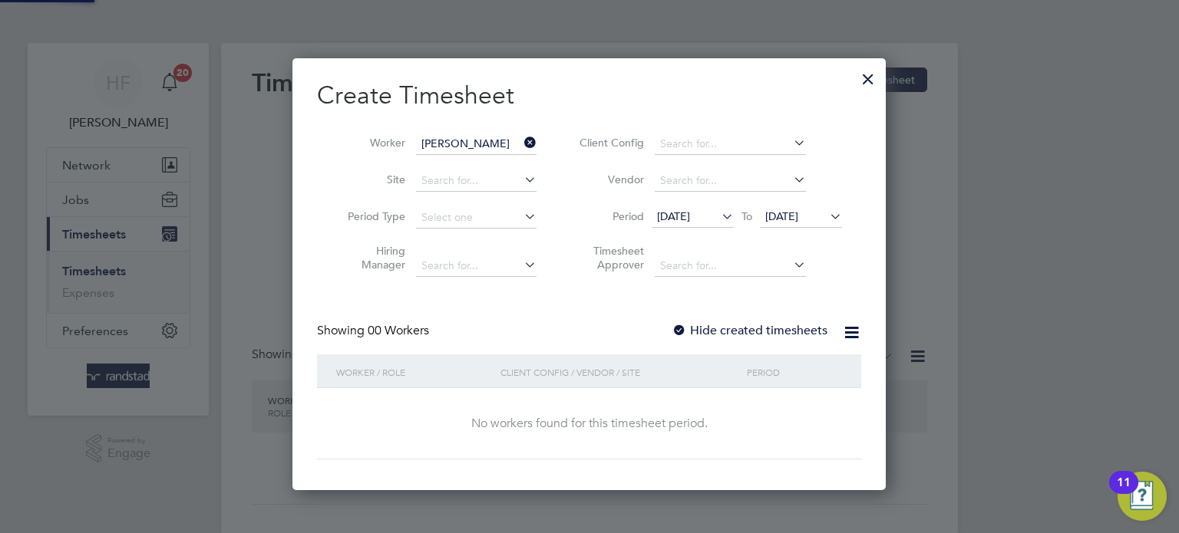
click at [751, 331] on label "Hide created timesheets" at bounding box center [750, 330] width 156 height 15
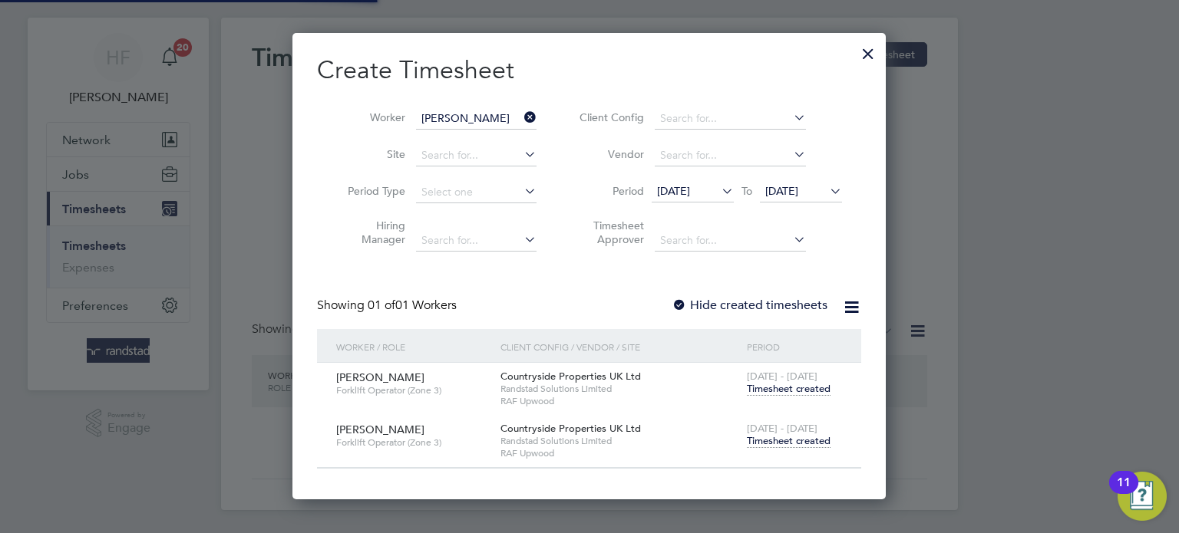
scroll to position [26, 0]
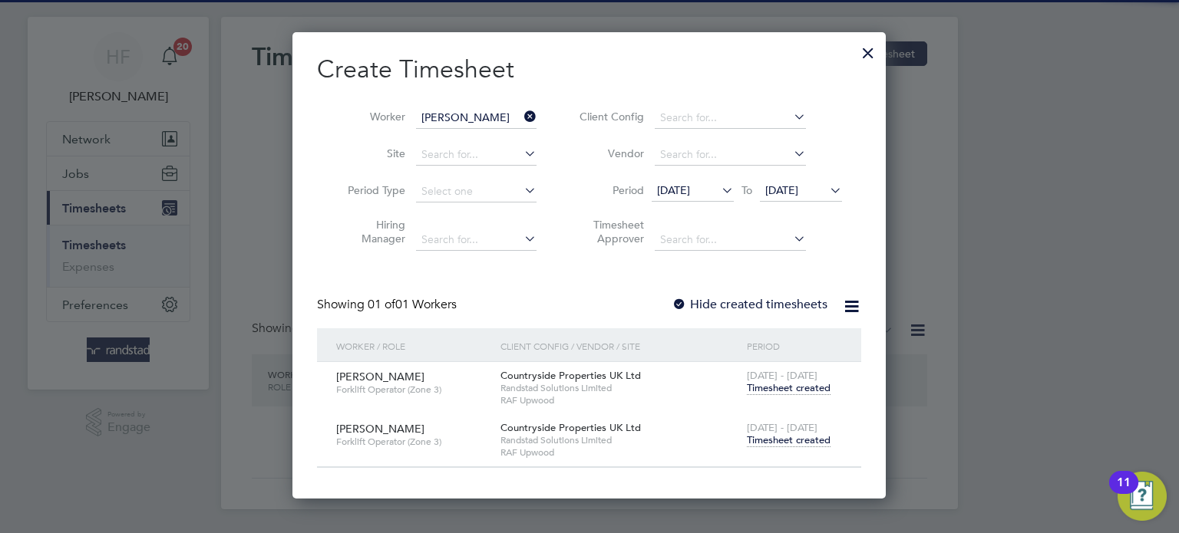
click at [787, 430] on span "[DATE] - [DATE]" at bounding box center [782, 427] width 71 height 13
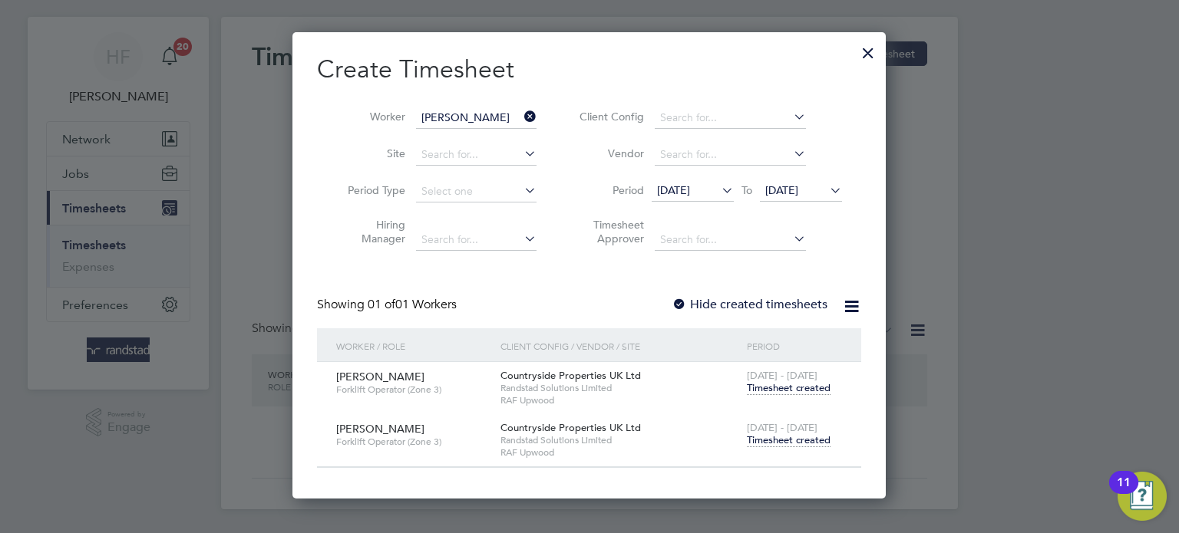
click at [781, 439] on span "Timesheet created" at bounding box center [789, 441] width 84 height 14
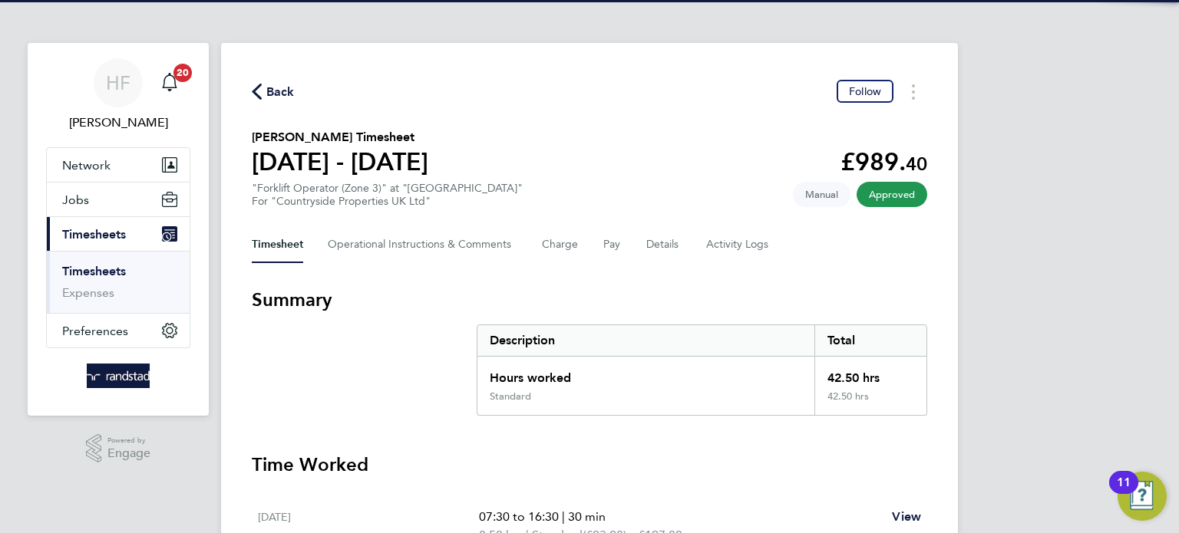
click at [101, 273] on link "Timesheets" at bounding box center [94, 271] width 64 height 15
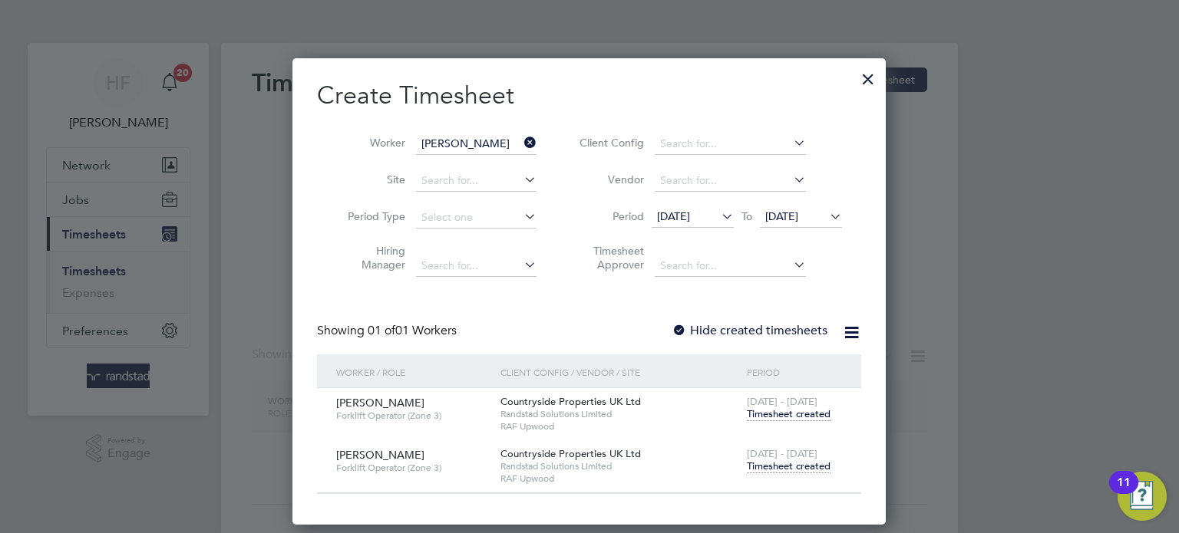
scroll to position [465, 594]
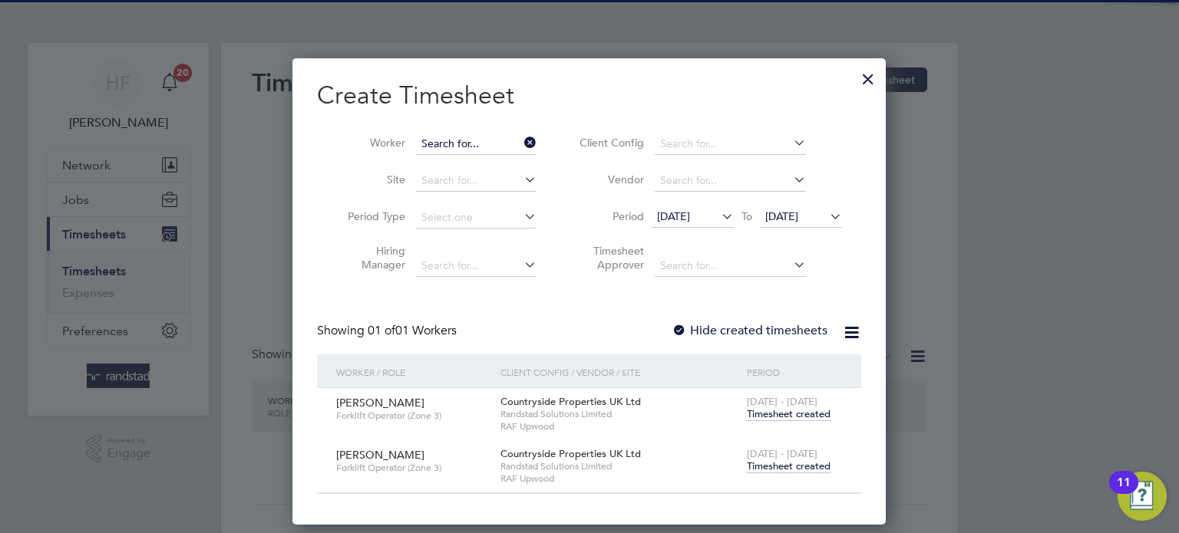
click at [458, 147] on input at bounding box center [476, 144] width 121 height 21
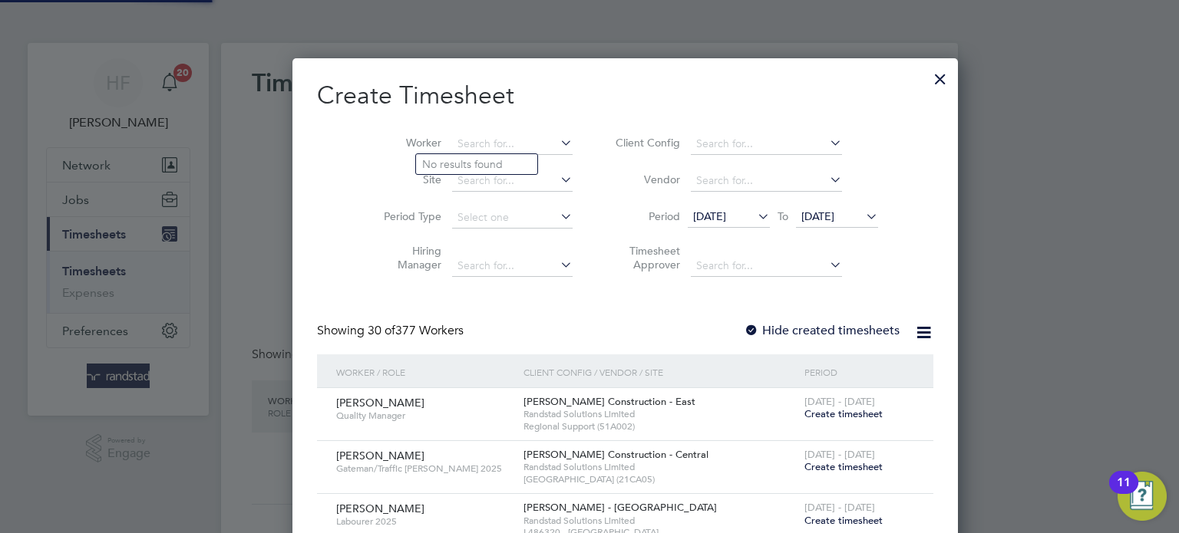
scroll to position [2710, 594]
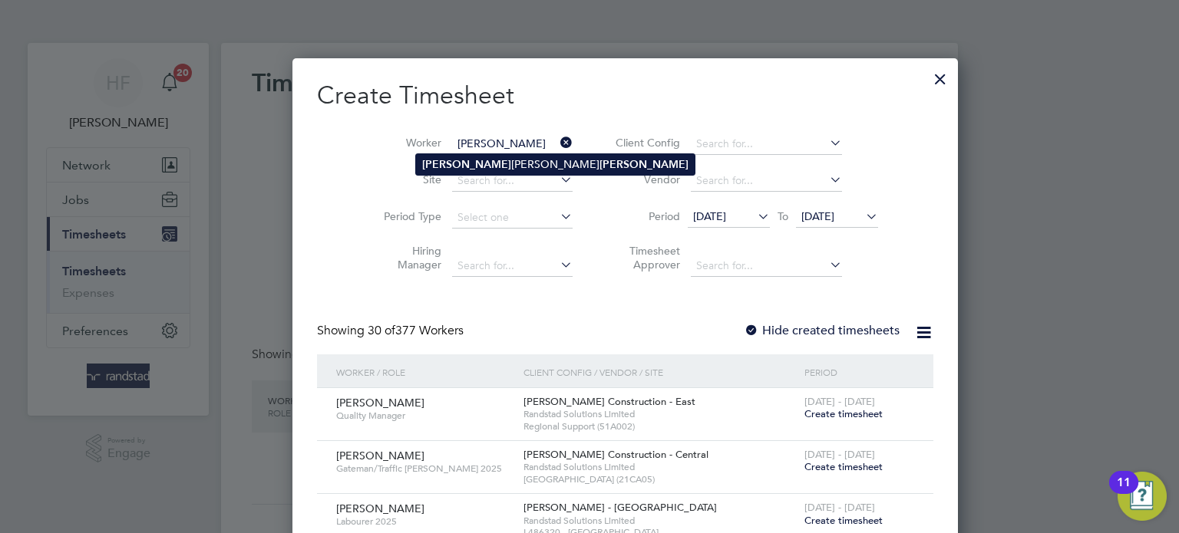
click at [467, 171] on li "Tim othy Lee Mears" at bounding box center [555, 164] width 279 height 21
type input "Timothy Lee Mears"
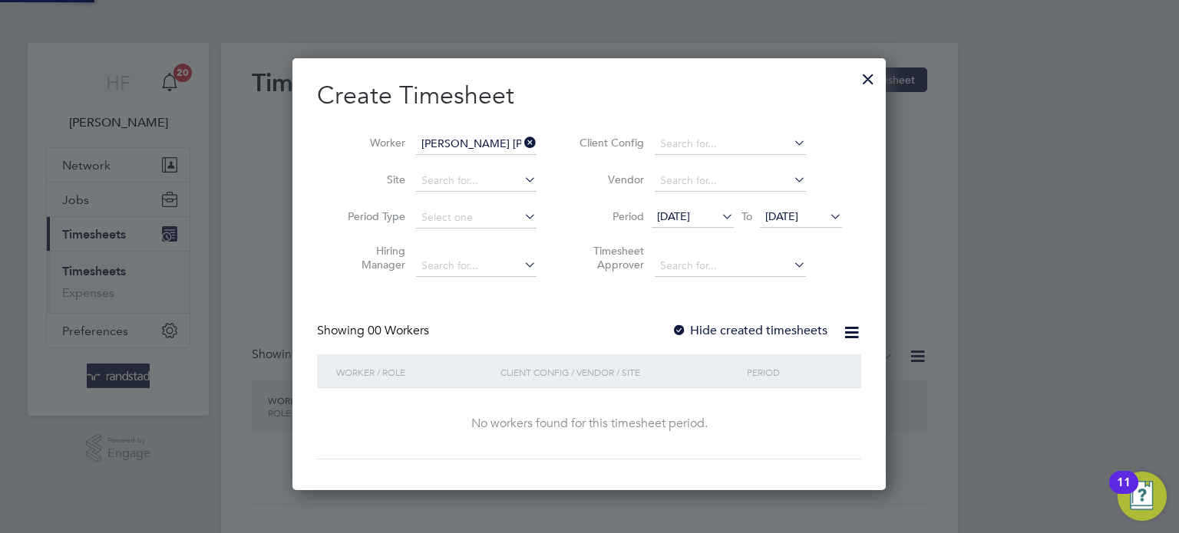
scroll to position [432, 594]
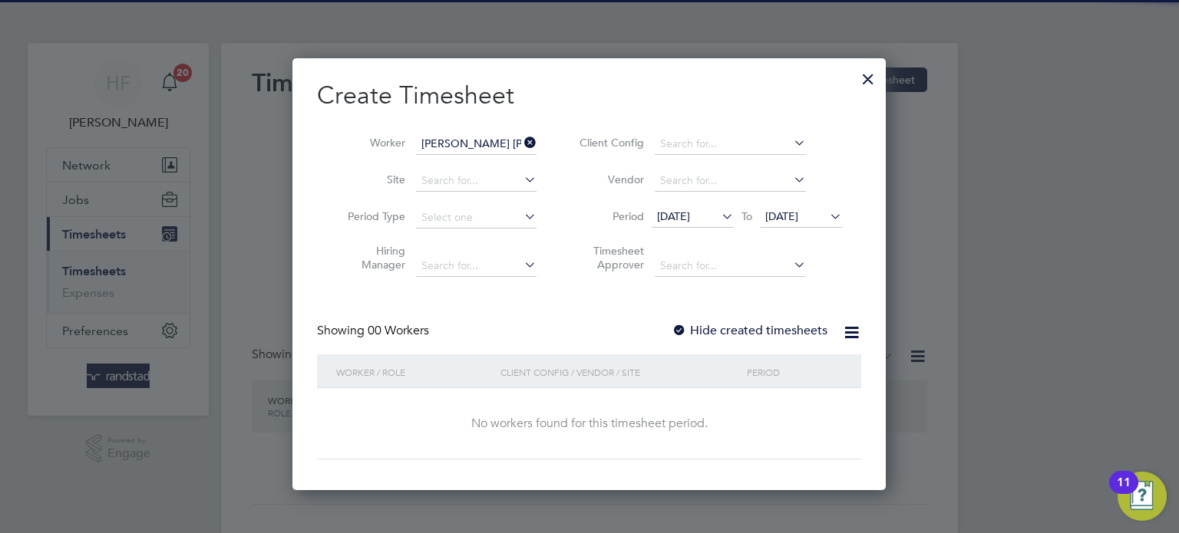
click at [798, 223] on span "24 Aug 2025" at bounding box center [801, 217] width 82 height 21
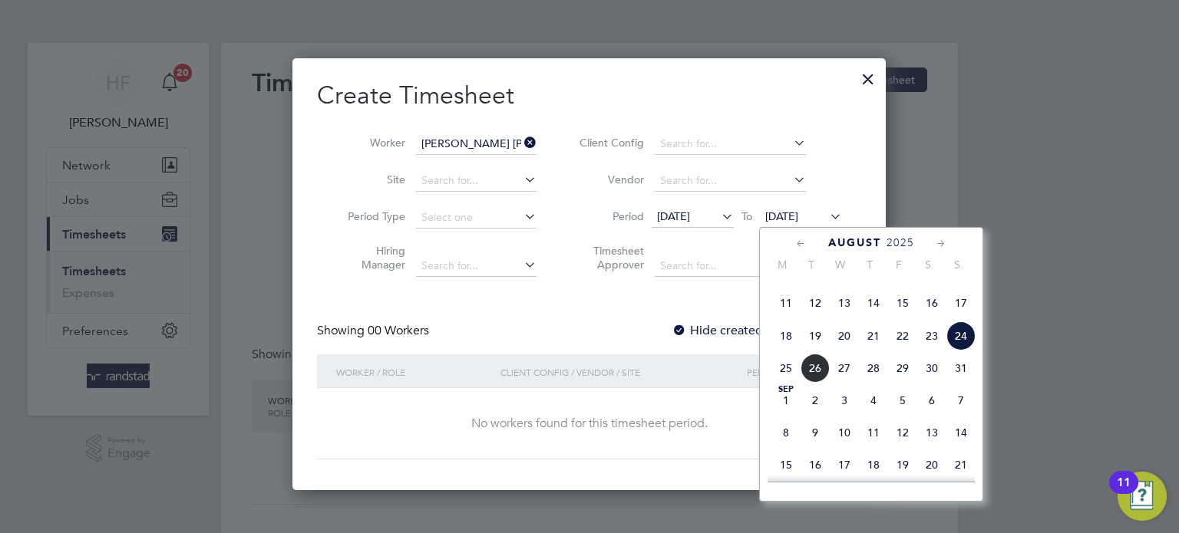
click at [960, 351] on span "24" at bounding box center [960, 336] width 29 height 29
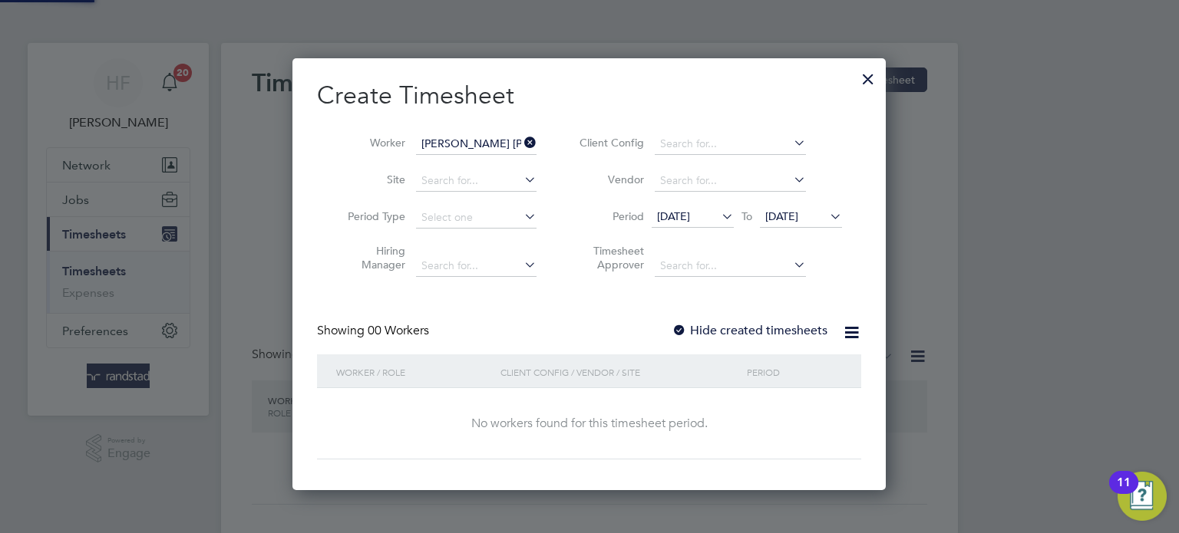
click at [781, 329] on label "Hide created timesheets" at bounding box center [750, 330] width 156 height 15
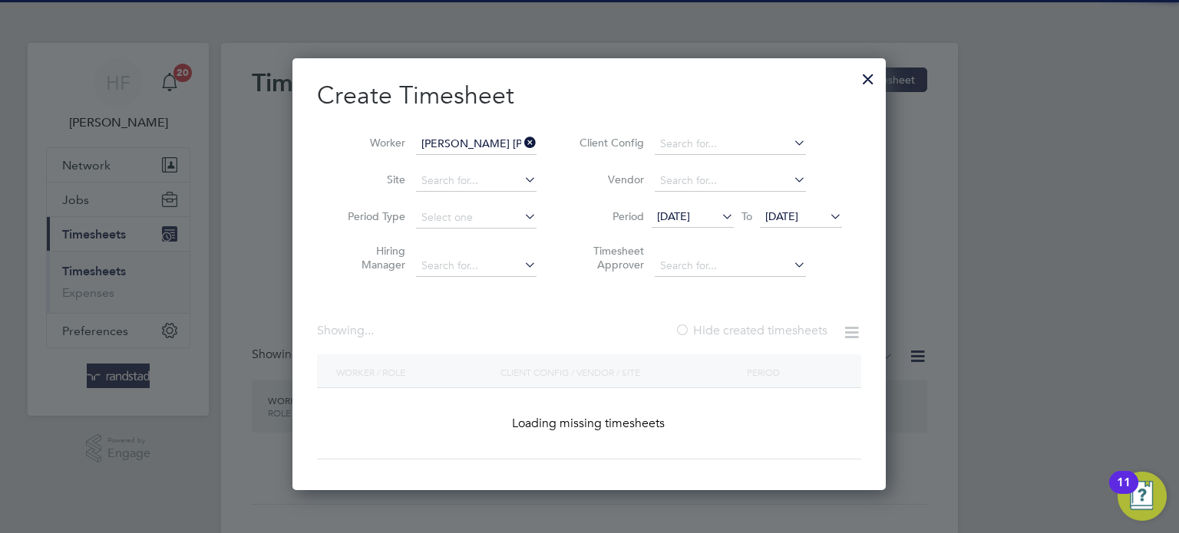
click at [781, 329] on label "Hide created timesheets" at bounding box center [751, 330] width 153 height 15
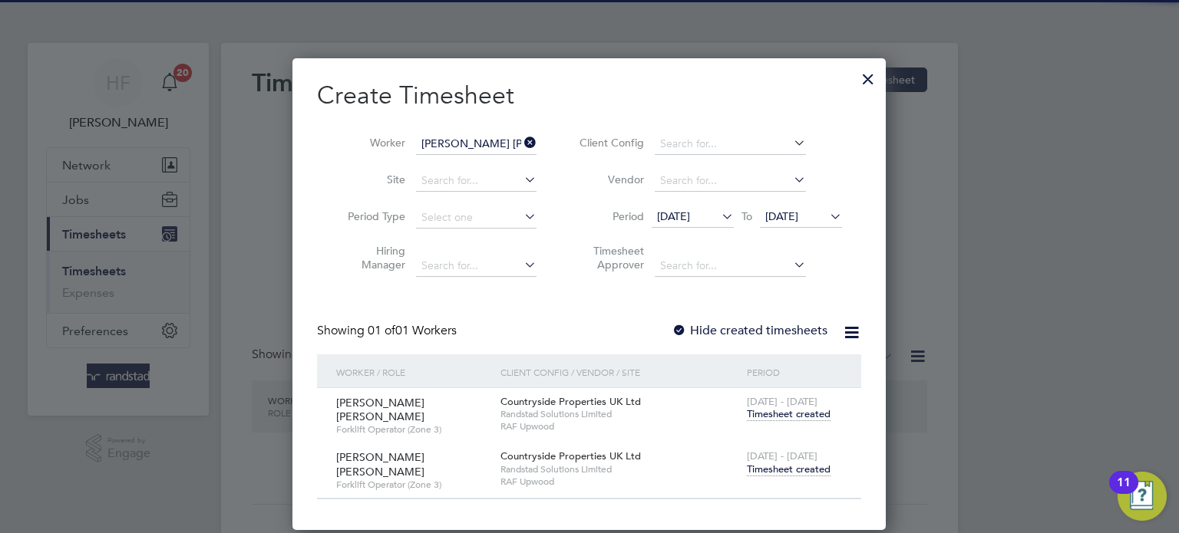
click at [773, 467] on span "Timesheet created" at bounding box center [789, 470] width 84 height 14
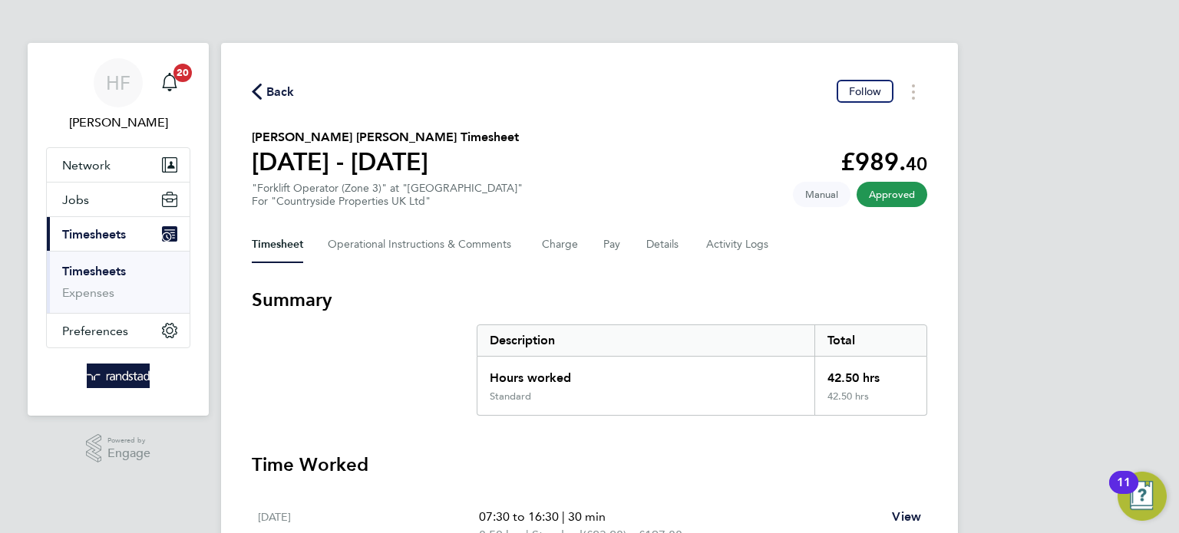
drag, startPoint x: 79, startPoint y: 270, endPoint x: 322, endPoint y: 228, distance: 246.2
click at [81, 270] on link "Timesheets" at bounding box center [94, 271] width 64 height 15
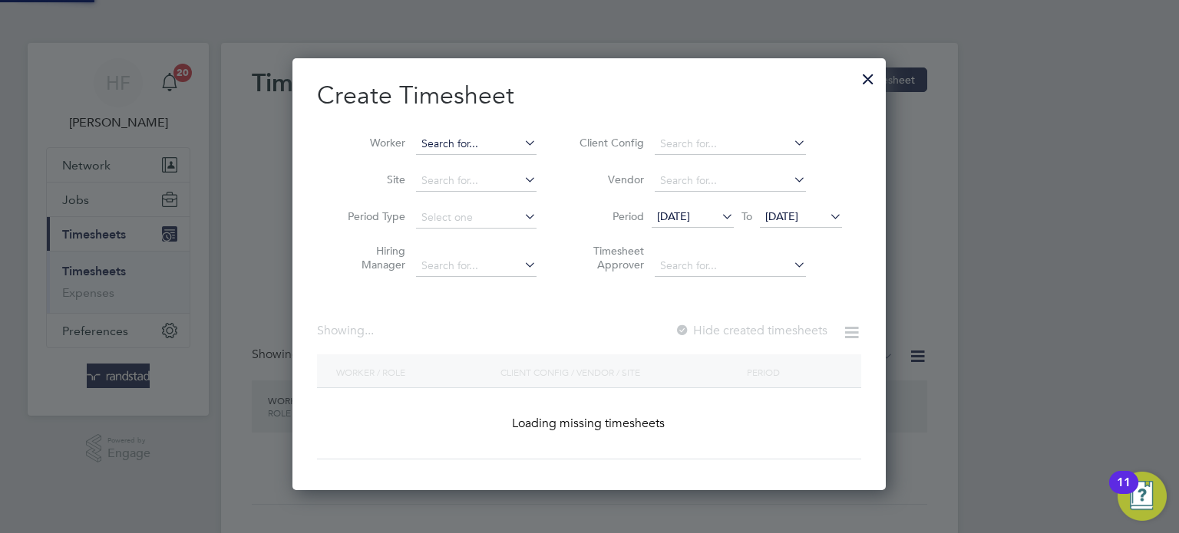
click at [488, 147] on input at bounding box center [476, 144] width 121 height 21
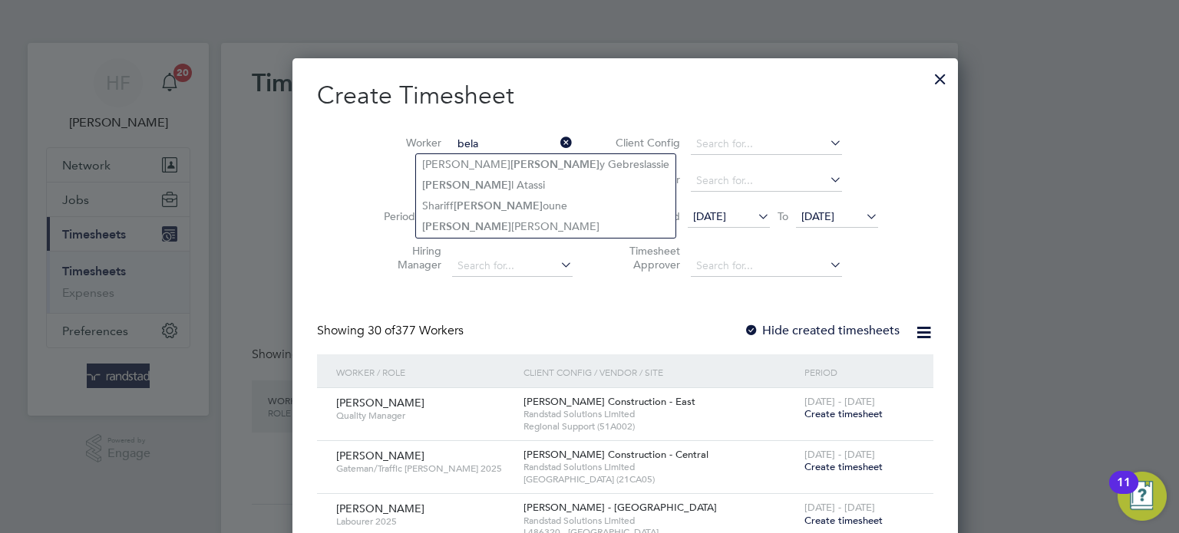
drag, startPoint x: 492, startPoint y: 219, endPoint x: 758, endPoint y: 229, distance: 265.8
click at [493, 220] on li "Bela Norbert Varga" at bounding box center [545, 226] width 259 height 21
type input "Bela Norbert Varga"
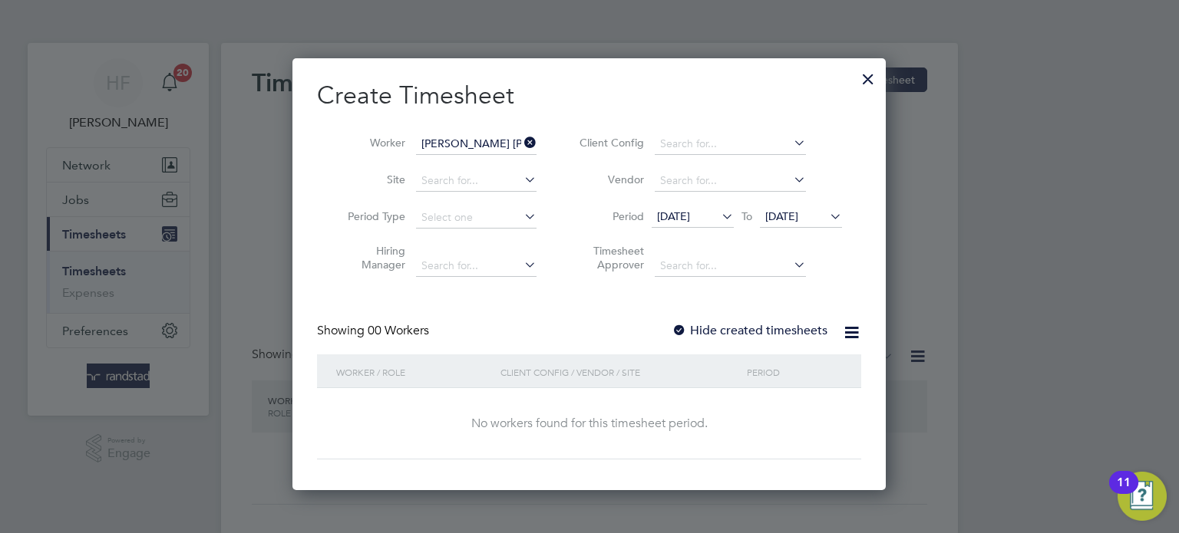
drag, startPoint x: 790, startPoint y: 214, endPoint x: 864, endPoint y: 276, distance: 97.0
click at [790, 214] on span "24 Aug 2025" at bounding box center [781, 217] width 33 height 14
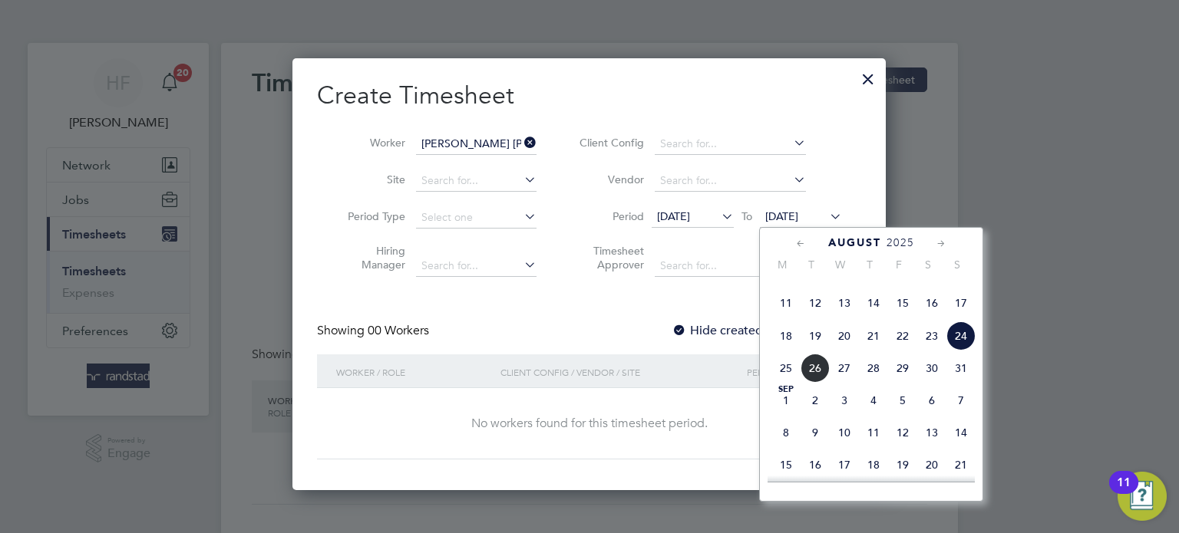
click at [964, 351] on span "24" at bounding box center [960, 336] width 29 height 29
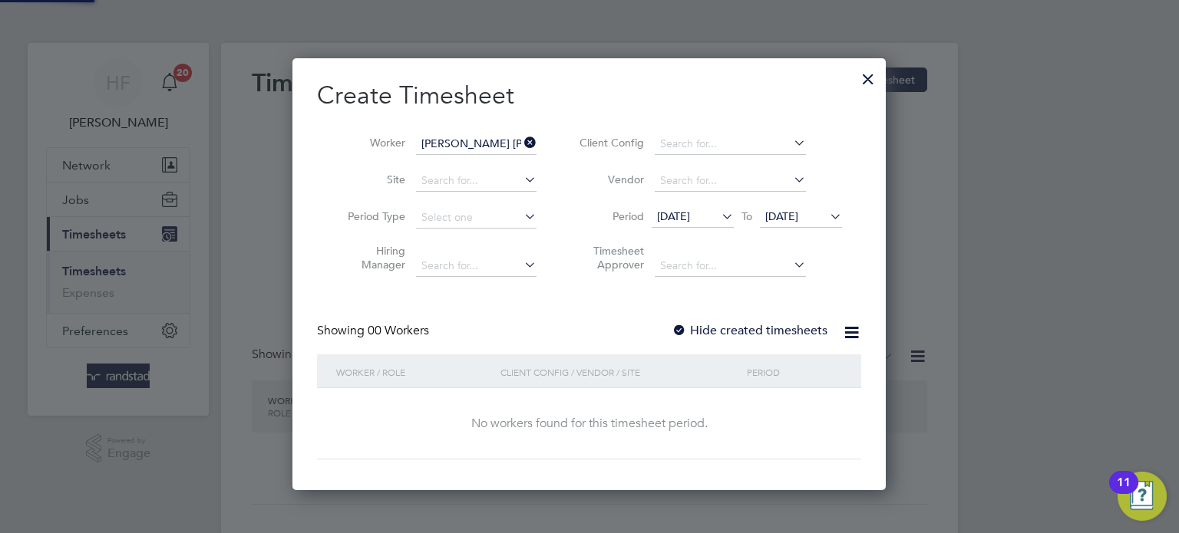
click at [785, 325] on label "Hide created timesheets" at bounding box center [750, 330] width 156 height 15
click at [785, 329] on label "Hide created timesheets" at bounding box center [750, 330] width 156 height 15
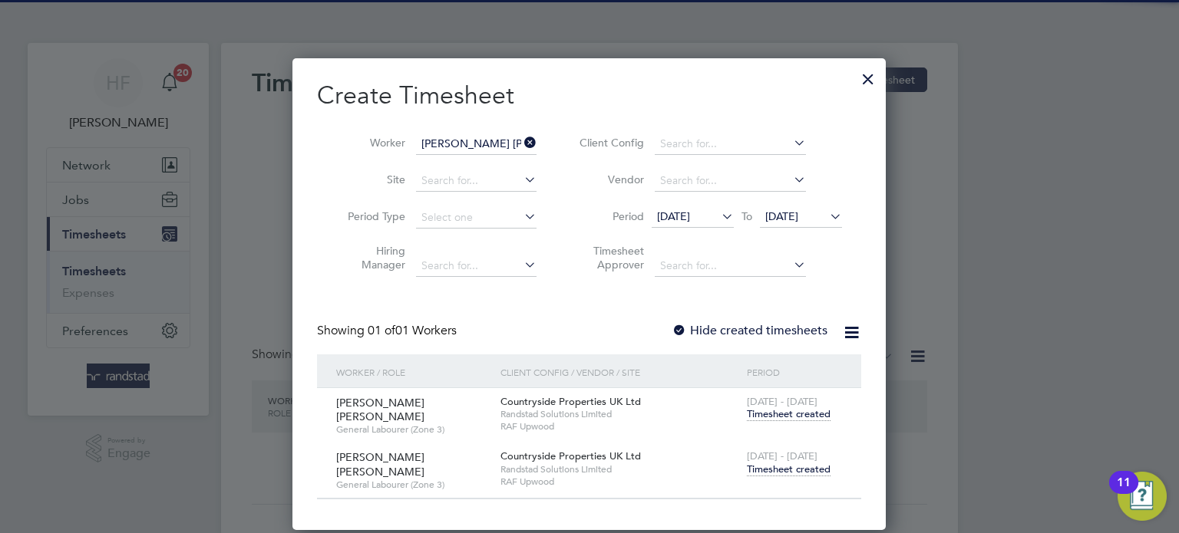
click at [784, 464] on span "Timesheet created" at bounding box center [789, 470] width 84 height 14
